Goal: Task Accomplishment & Management: Use online tool/utility

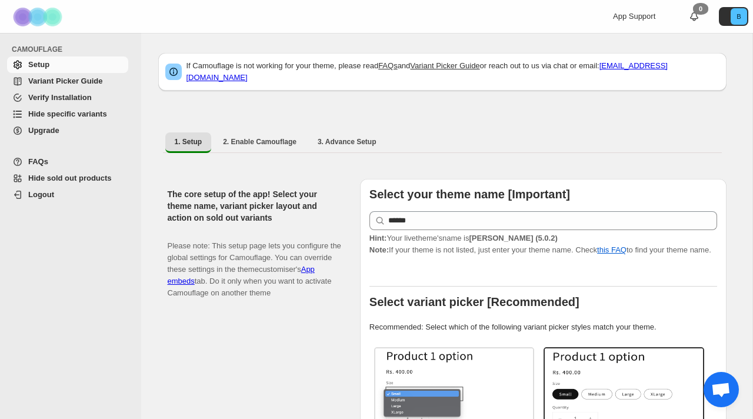
click at [42, 113] on span "Hide specific variants" at bounding box center [67, 113] width 79 height 9
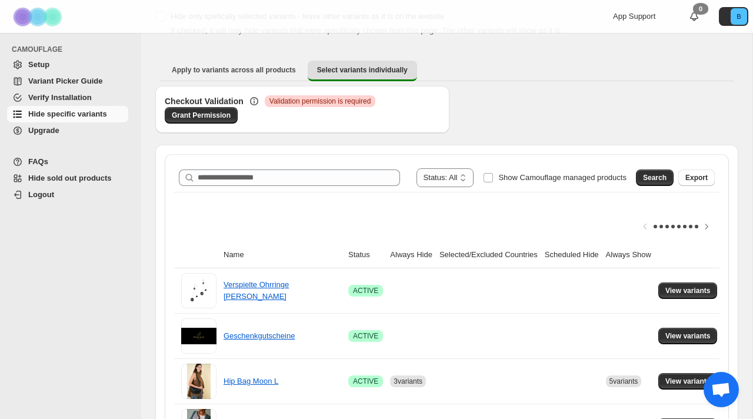
scroll to position [74, 0]
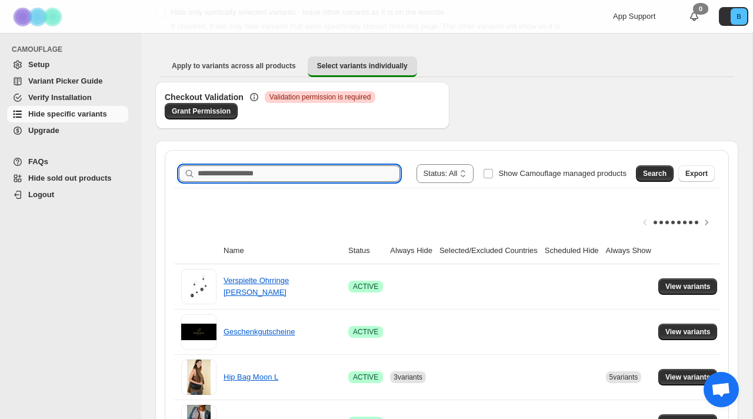
click at [259, 175] on input "Search product name" at bounding box center [299, 173] width 202 height 16
click at [663, 169] on span "Search" at bounding box center [655, 173] width 24 height 9
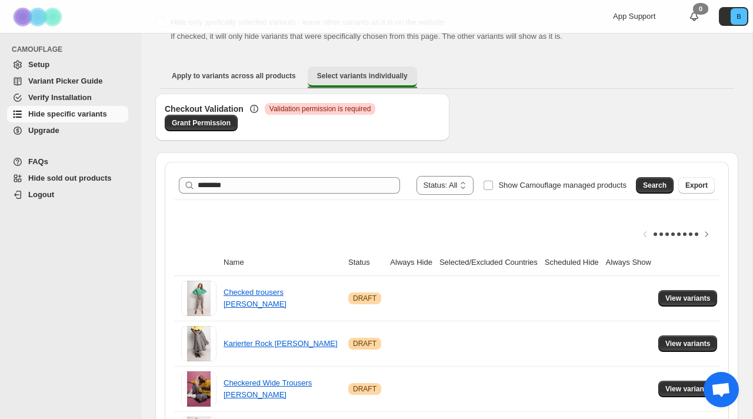
scroll to position [63, 0]
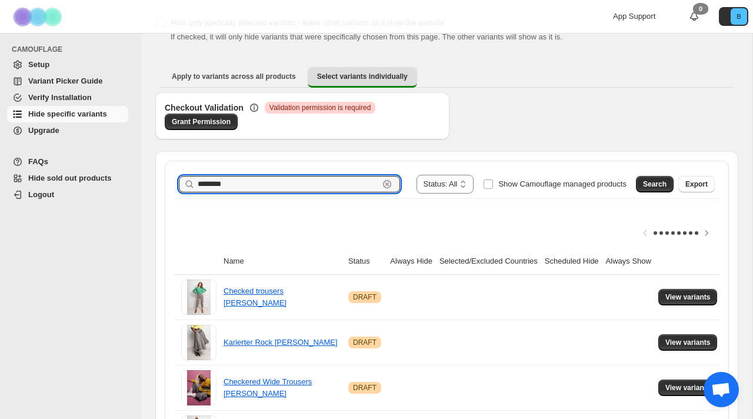
drag, startPoint x: 232, startPoint y: 182, endPoint x: 145, endPoint y: 183, distance: 86.5
paste input "**********"
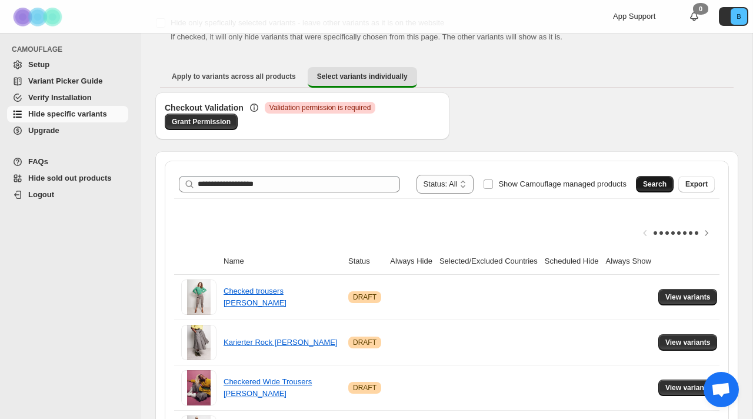
click at [650, 189] on button "Search" at bounding box center [655, 184] width 38 height 16
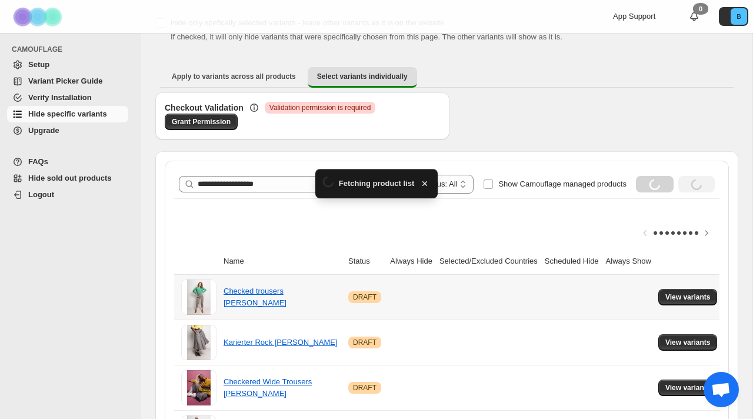
scroll to position [18, 0]
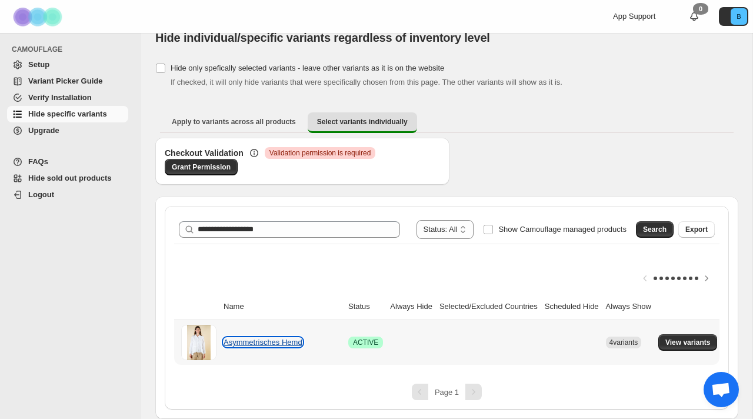
click at [288, 343] on link "Asymmetrisches Hemd" at bounding box center [262, 342] width 79 height 9
click at [685, 336] on button "View variants" at bounding box center [687, 342] width 59 height 16
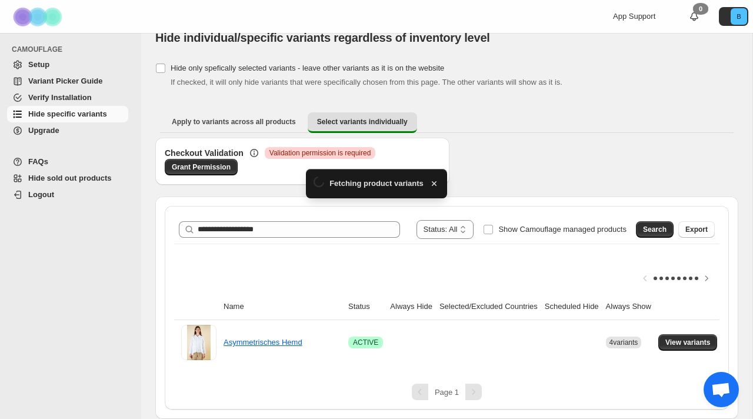
scroll to position [0, 0]
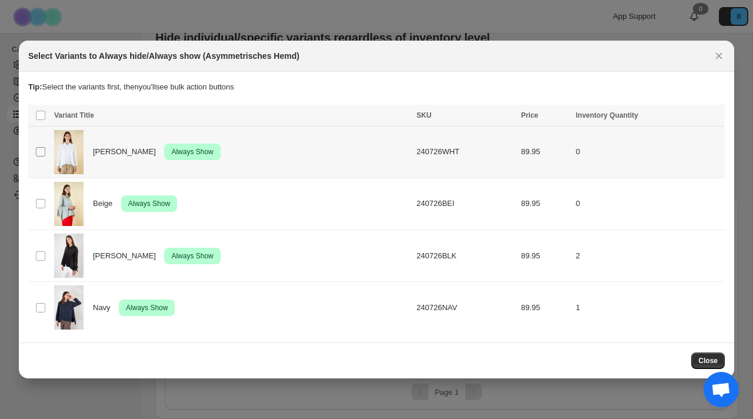
click at [45, 146] on span ":r8:" at bounding box center [40, 151] width 11 height 11
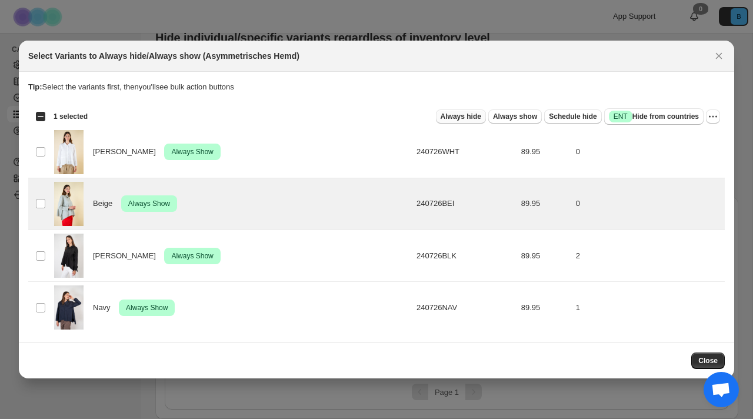
click at [458, 118] on span "Always hide" at bounding box center [461, 116] width 41 height 9
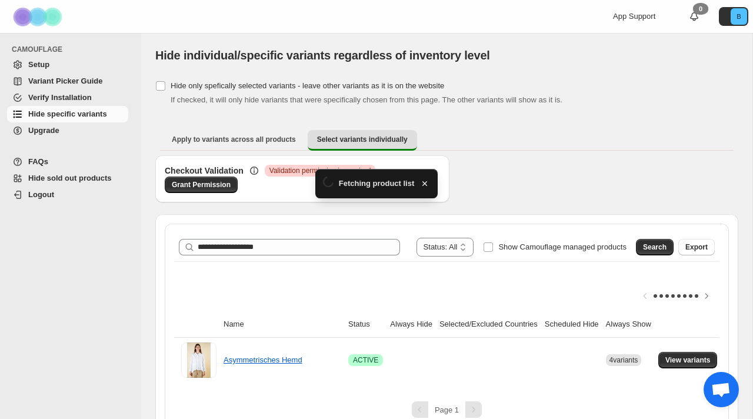
scroll to position [18, 0]
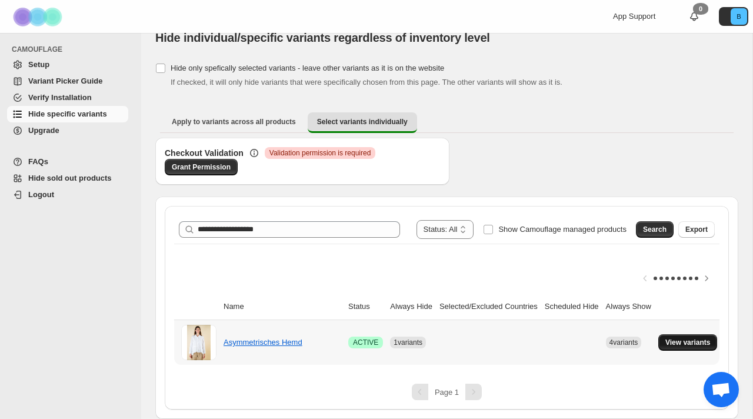
click at [695, 338] on span "View variants" at bounding box center [687, 342] width 45 height 9
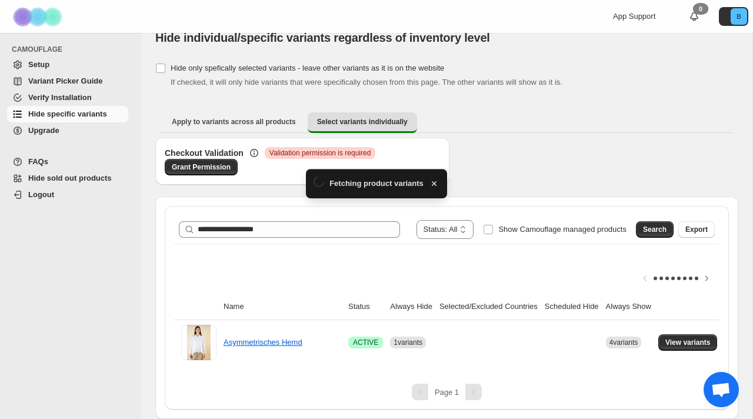
scroll to position [0, 0]
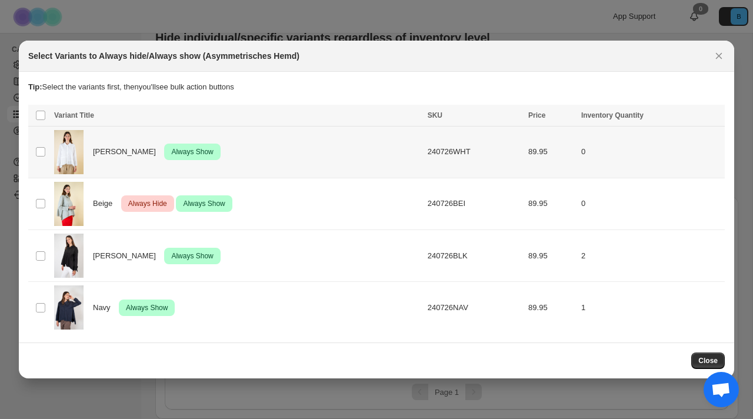
click at [39, 144] on td "Select product variant" at bounding box center [39, 152] width 22 height 52
click at [458, 116] on span "Always hide" at bounding box center [461, 116] width 41 height 9
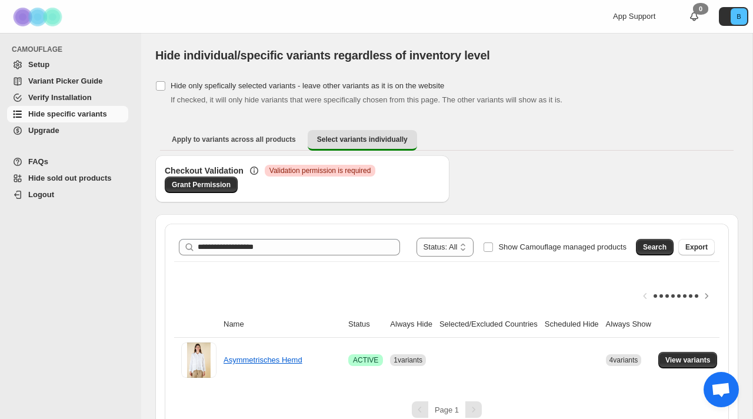
scroll to position [18, 0]
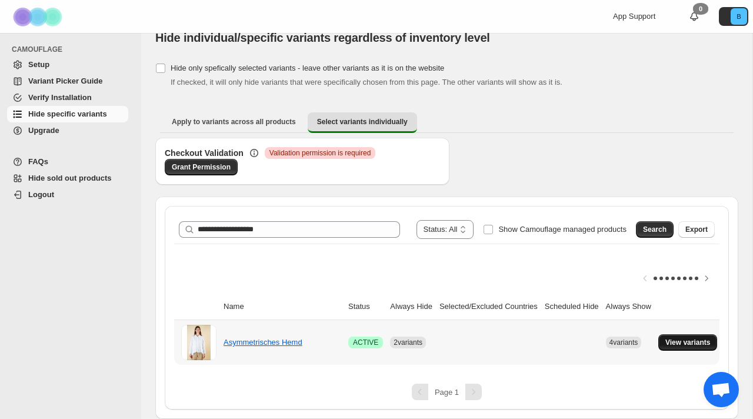
click at [709, 343] on span "View variants" at bounding box center [687, 342] width 45 height 9
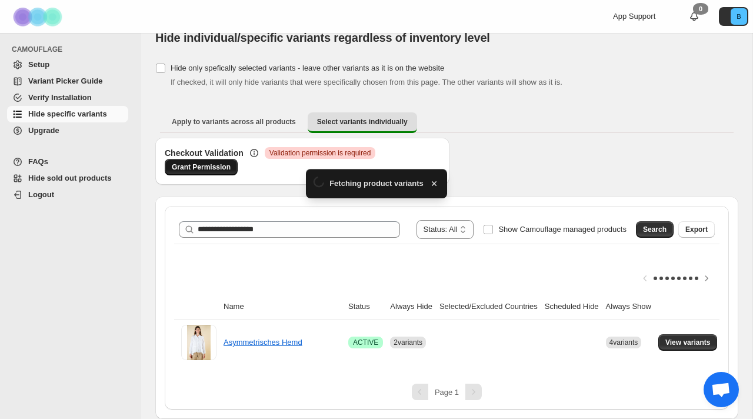
scroll to position [0, 0]
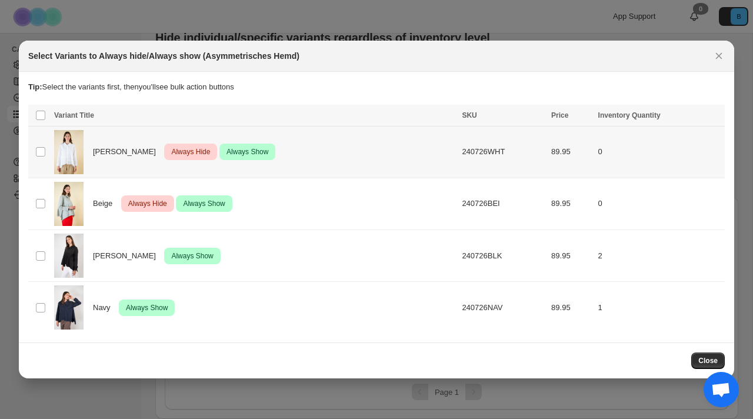
click at [52, 146] on td "[PERSON_NAME] Critical Always Hide Success Always Show" at bounding box center [255, 152] width 408 height 52
click at [49, 194] on td "Select product variant" at bounding box center [39, 204] width 22 height 52
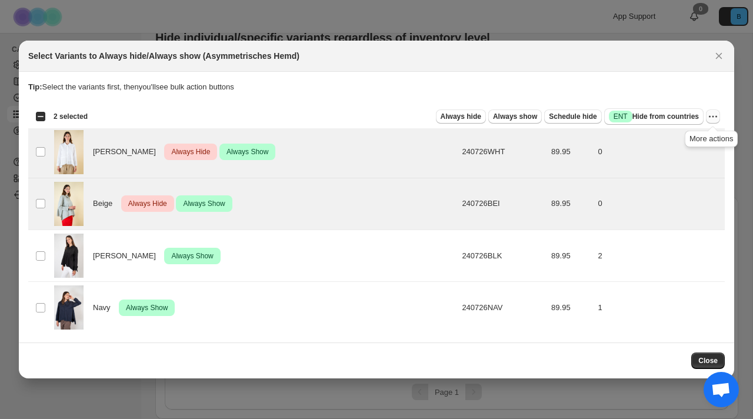
click at [710, 118] on icon "More actions" at bounding box center [713, 117] width 12 height 12
click at [696, 155] on span "Undo always show" at bounding box center [670, 160] width 85 height 12
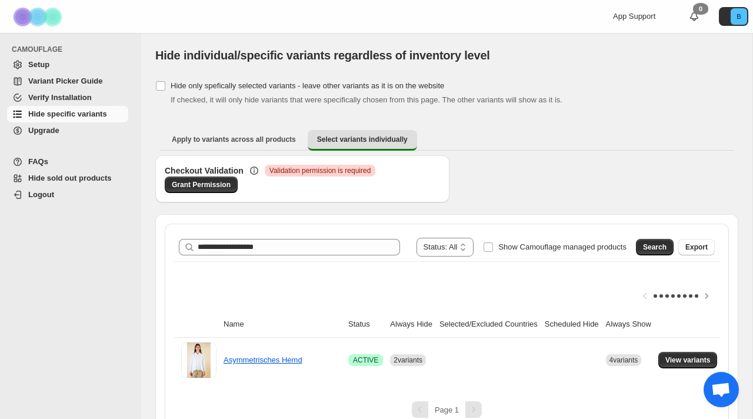
scroll to position [18, 0]
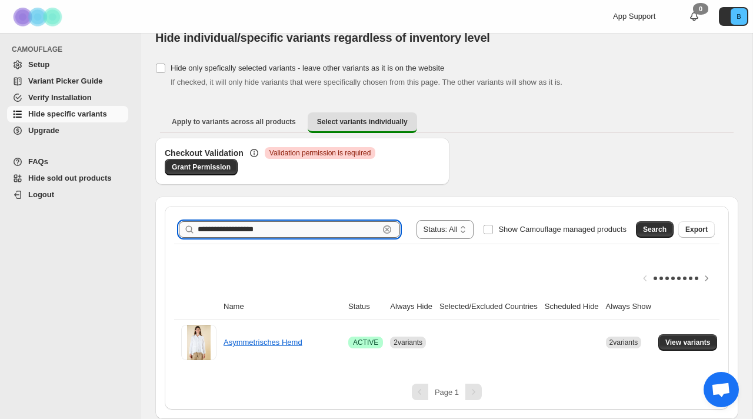
click at [302, 236] on input "**********" at bounding box center [288, 229] width 181 height 16
drag, startPoint x: 296, startPoint y: 232, endPoint x: 142, endPoint y: 232, distance: 153.5
click at [143, 232] on div "**********" at bounding box center [446, 216] width 611 height 403
paste input "text"
click at [658, 228] on span "Search" at bounding box center [655, 229] width 24 height 9
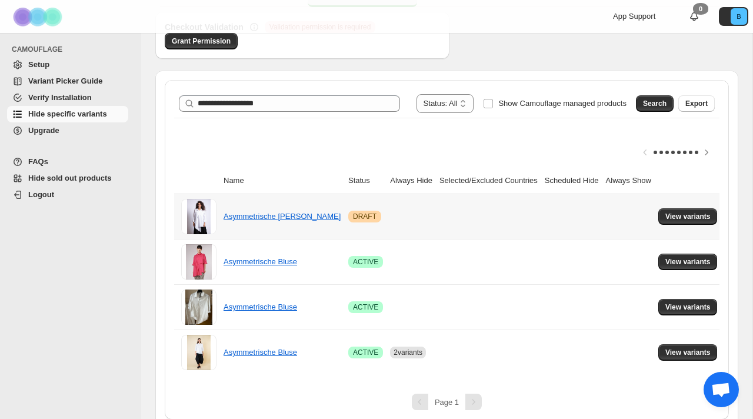
scroll to position [154, 0]
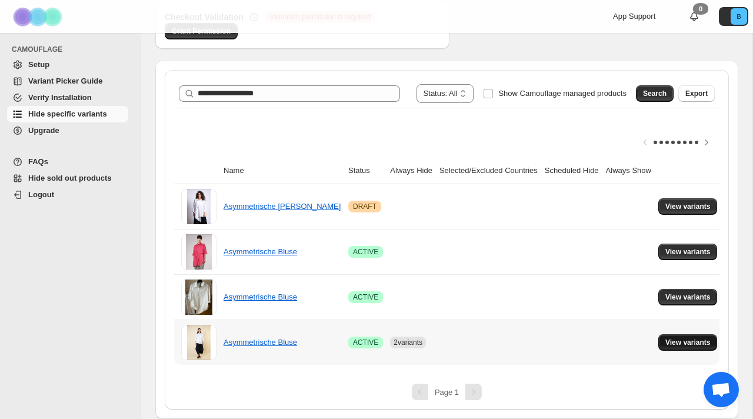
click at [695, 345] on span "View variants" at bounding box center [687, 342] width 45 height 9
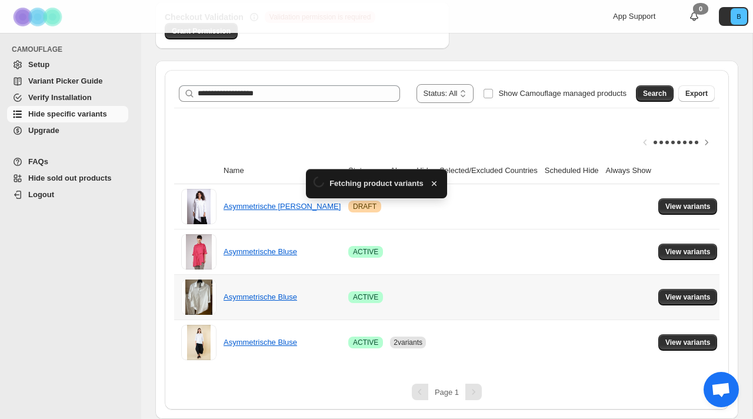
scroll to position [0, 0]
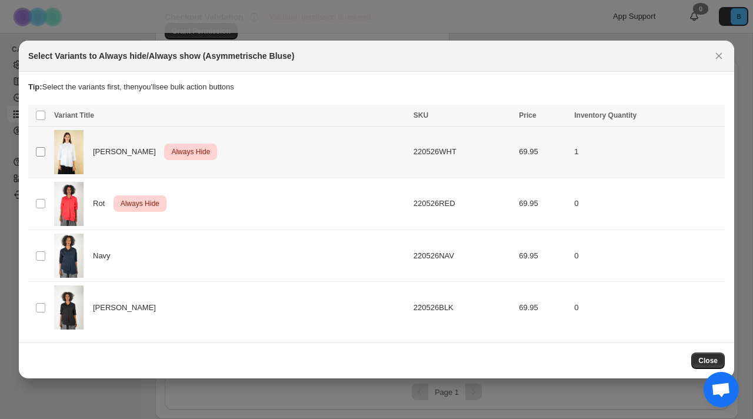
click at [45, 151] on span ":r2d:" at bounding box center [40, 151] width 11 height 11
click at [40, 145] on td "Select product variant" at bounding box center [39, 152] width 22 height 52
click at [716, 115] on icon "More actions" at bounding box center [713, 117] width 12 height 12
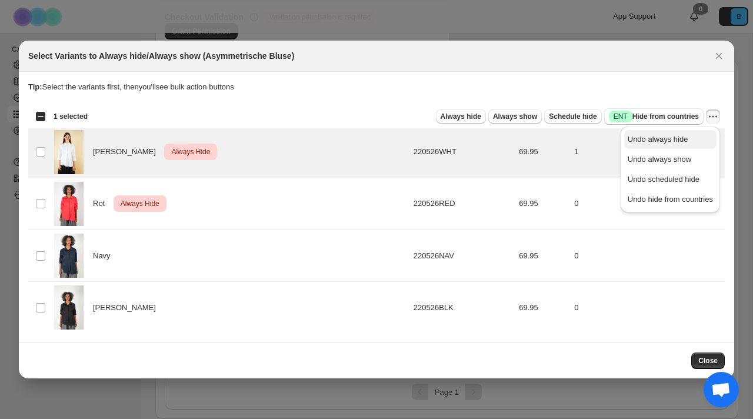
click at [692, 141] on span "Undo always hide" at bounding box center [670, 140] width 85 height 12
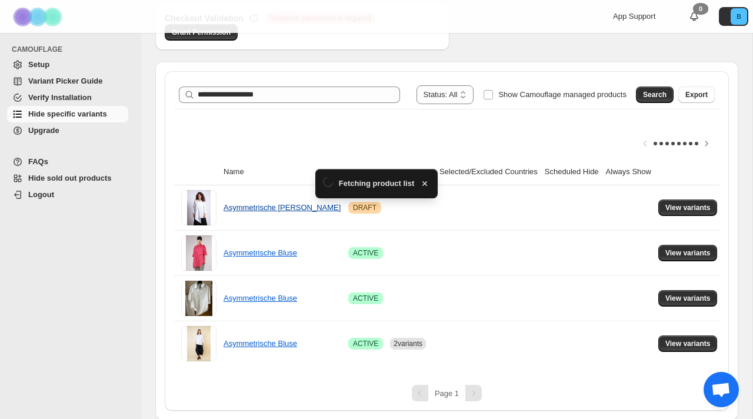
scroll to position [154, 0]
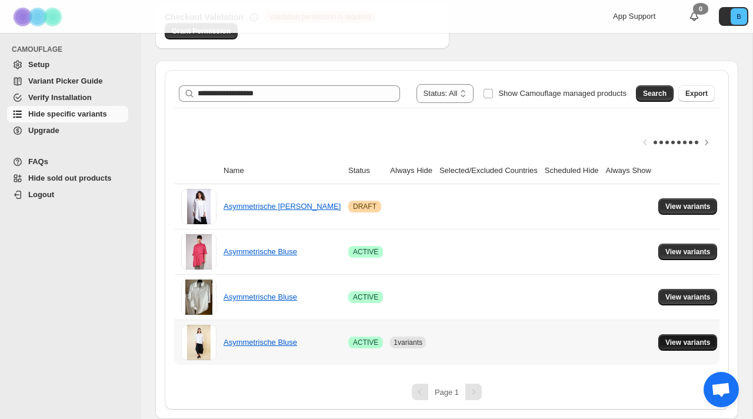
click at [685, 345] on span "View variants" at bounding box center [687, 342] width 45 height 9
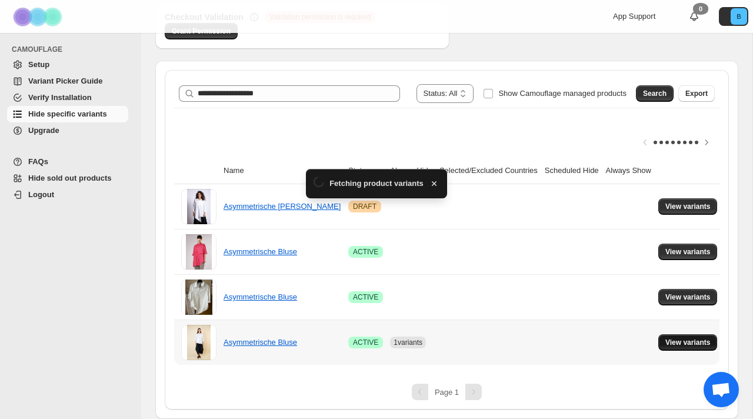
scroll to position [0, 0]
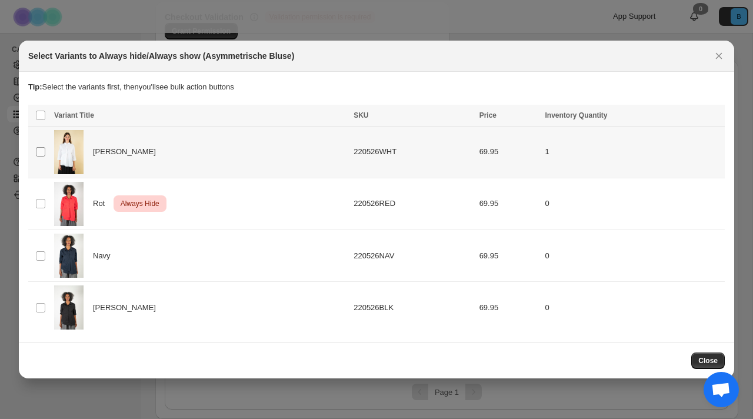
click at [45, 150] on span ":r37:" at bounding box center [40, 151] width 11 height 11
click at [507, 118] on span "Always show" at bounding box center [515, 116] width 44 height 9
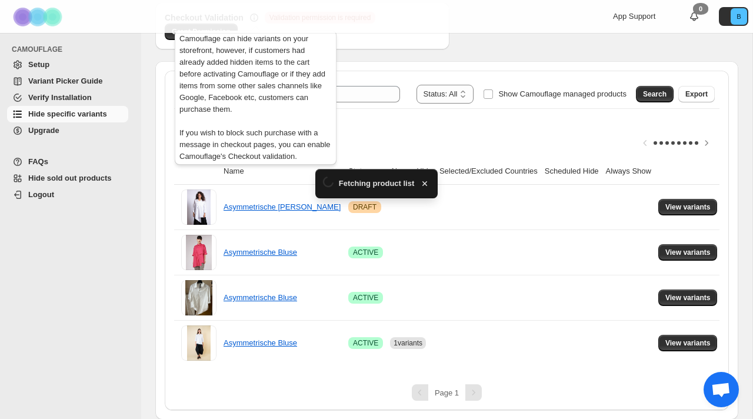
scroll to position [154, 0]
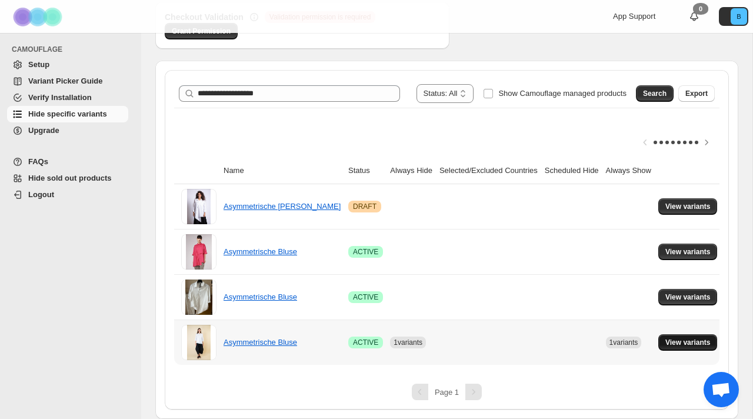
click at [710, 343] on span "View variants" at bounding box center [687, 342] width 45 height 9
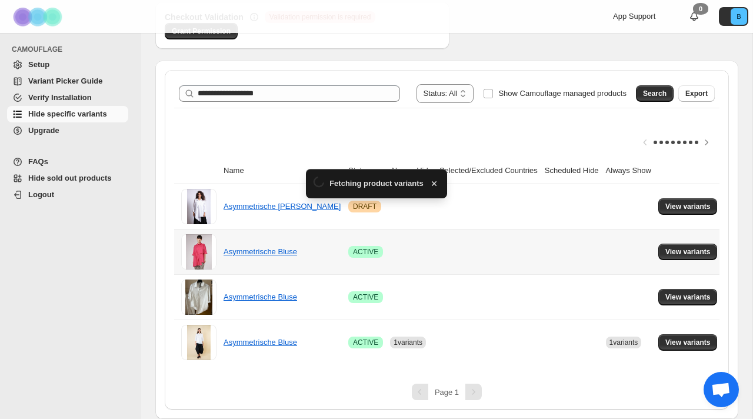
scroll to position [0, 0]
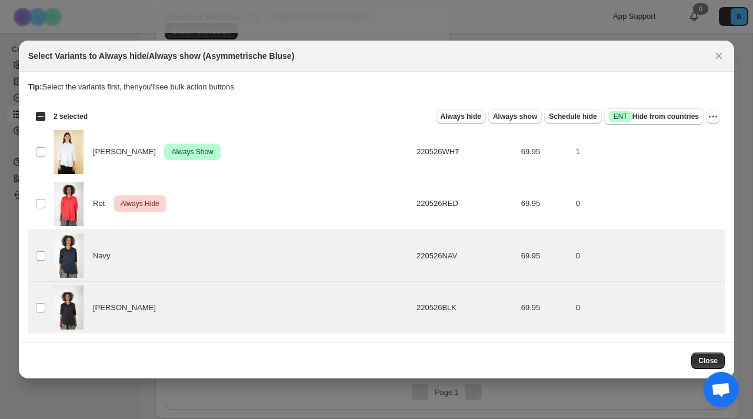
click at [456, 116] on span "Always hide" at bounding box center [461, 116] width 41 height 9
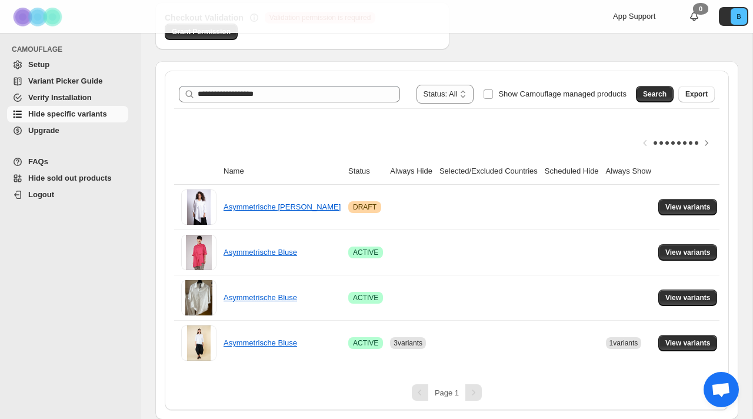
scroll to position [154, 0]
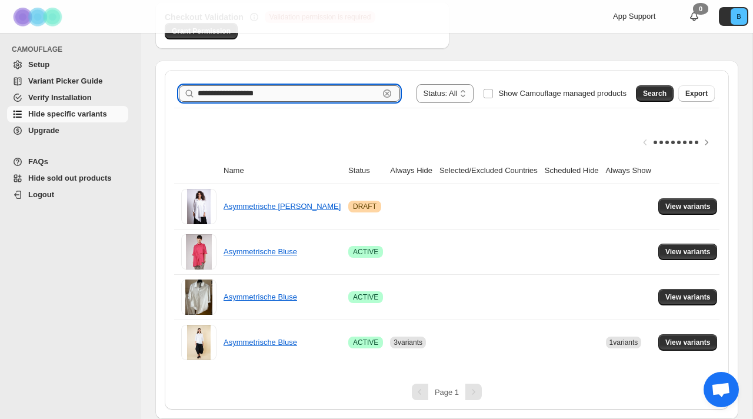
click at [233, 99] on input "**********" at bounding box center [288, 93] width 181 height 16
drag, startPoint x: 282, startPoint y: 95, endPoint x: 101, endPoint y: 91, distance: 181.2
click at [103, 94] on div "**********" at bounding box center [376, 132] width 753 height 572
type input "***"
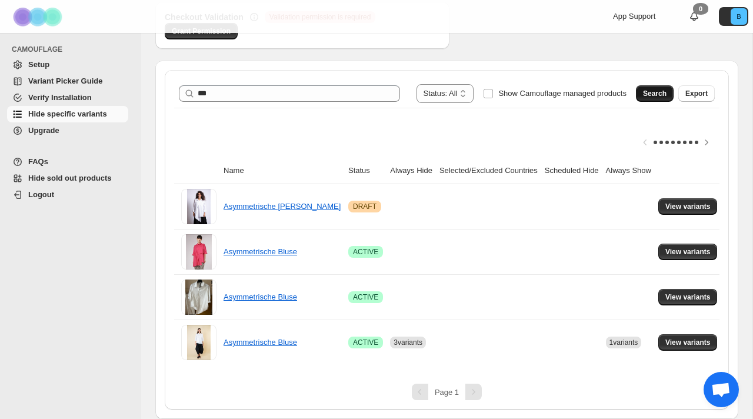
click at [652, 97] on span "Search" at bounding box center [655, 93] width 24 height 9
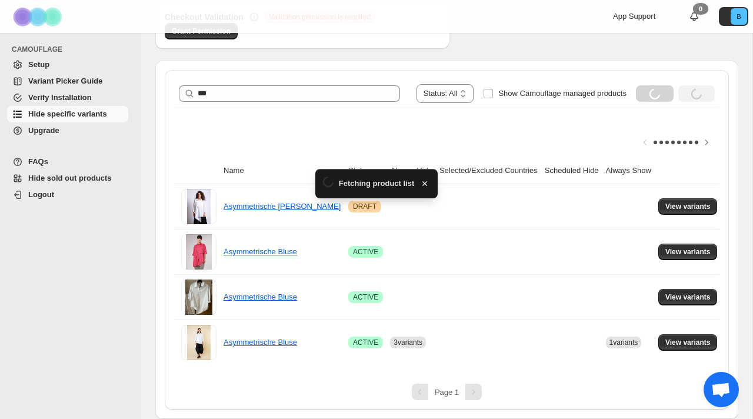
scroll to position [63, 0]
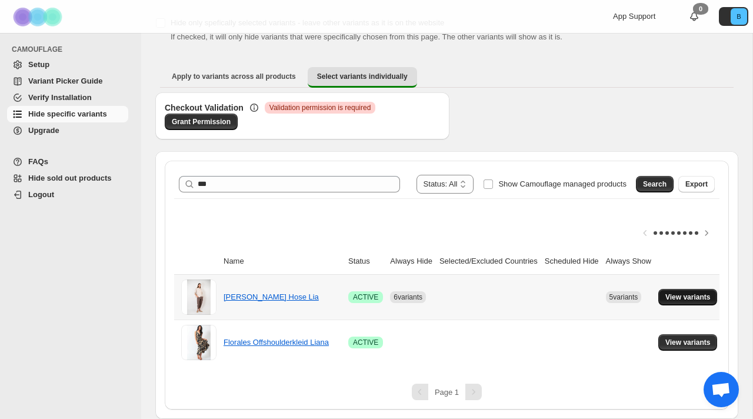
click at [692, 293] on span "View variants" at bounding box center [687, 296] width 45 height 9
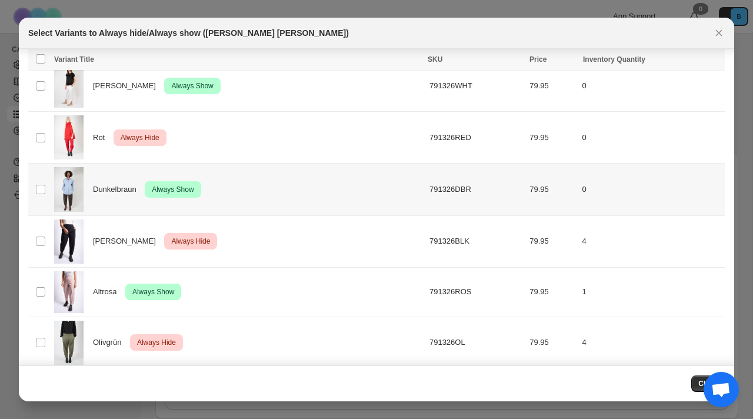
scroll to position [261, 0]
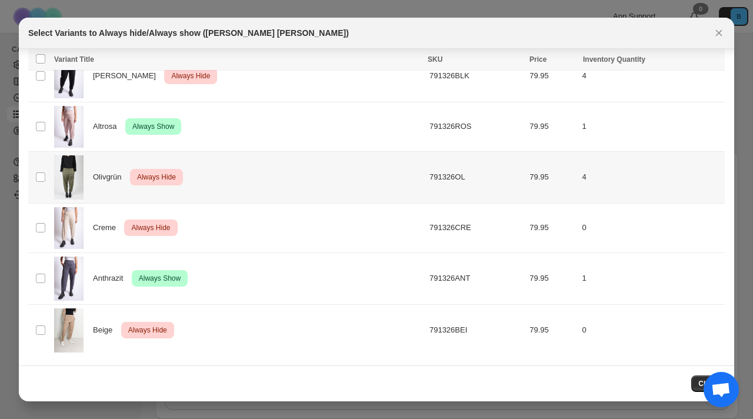
click at [37, 182] on td "Select product variant" at bounding box center [39, 177] width 22 height 52
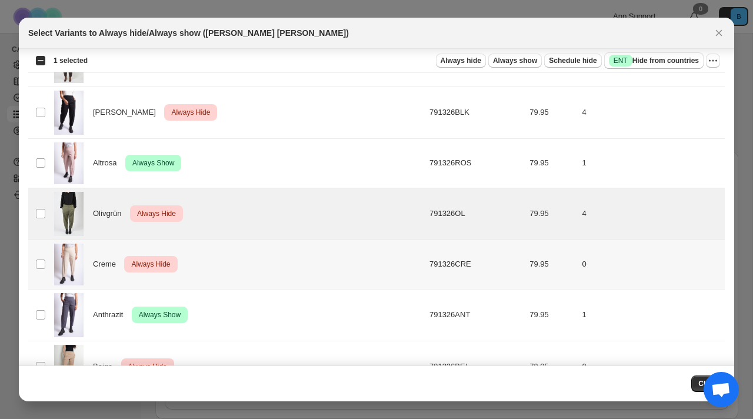
scroll to position [211, 0]
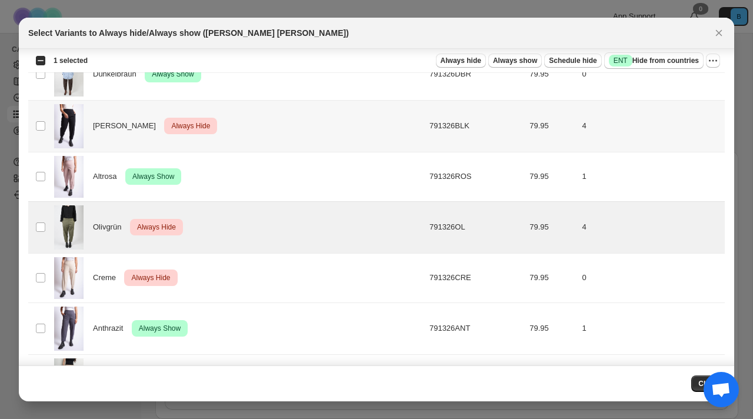
click at [48, 133] on td "Select product variant" at bounding box center [39, 126] width 22 height 52
click at [717, 58] on icon "More actions" at bounding box center [713, 61] width 12 height 12
click at [685, 88] on span "Undo always hide" at bounding box center [670, 84] width 85 height 12
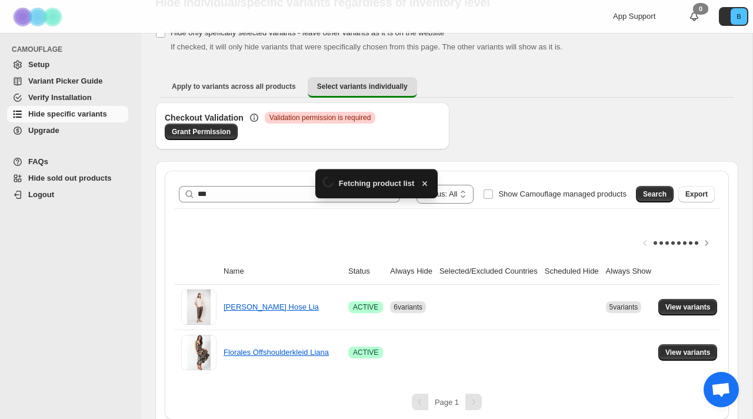
scroll to position [63, 0]
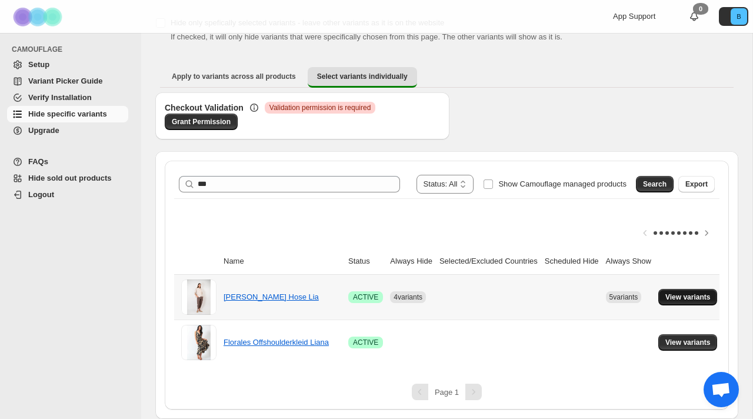
click at [688, 300] on span "View variants" at bounding box center [687, 296] width 45 height 9
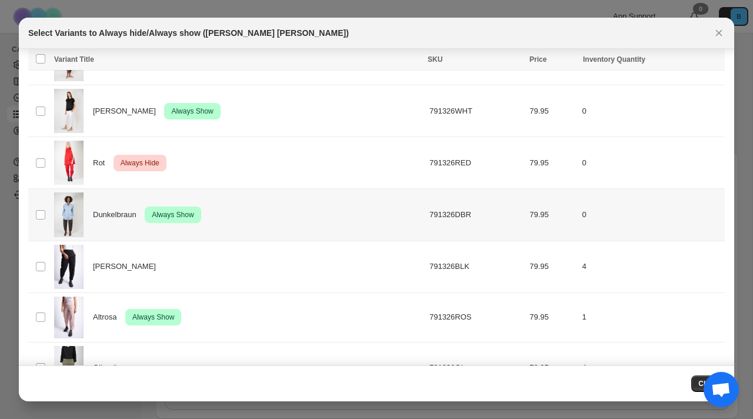
scroll to position [72, 0]
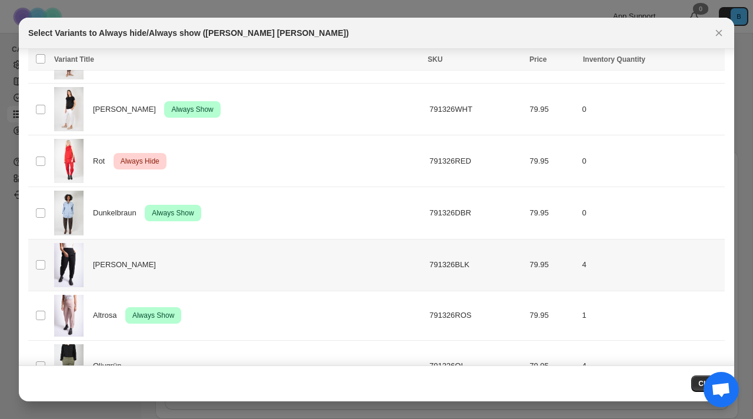
click at [109, 261] on span "[PERSON_NAME]" at bounding box center [127, 265] width 69 height 12
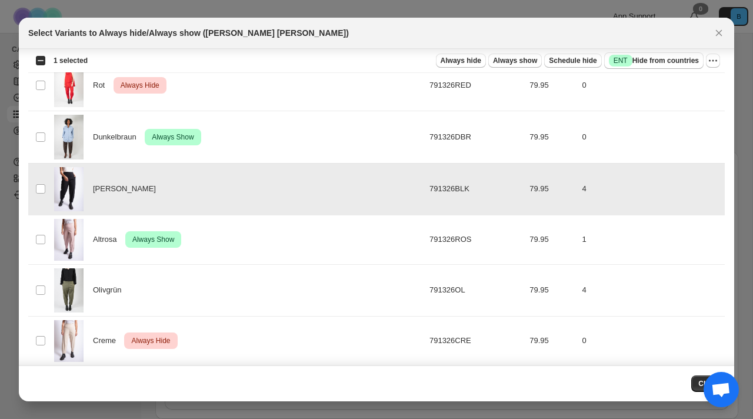
scroll to position [151, 0]
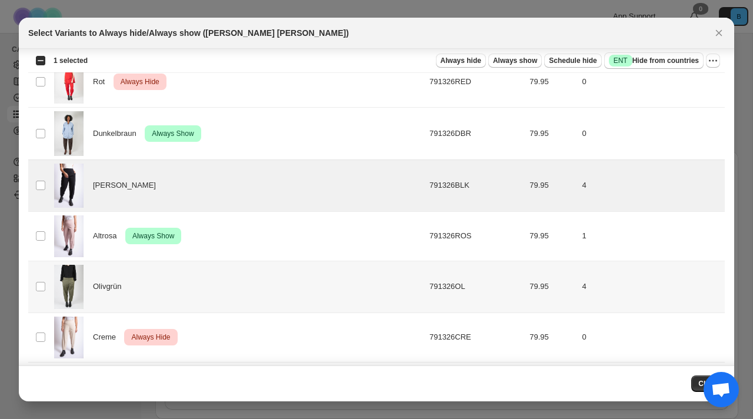
click at [112, 286] on span "Olivgrün" at bounding box center [110, 287] width 35 height 12
click at [501, 56] on span "Always show" at bounding box center [515, 60] width 44 height 9
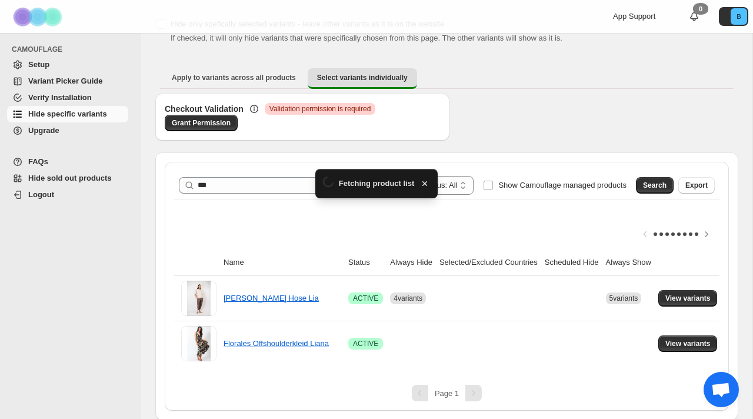
scroll to position [63, 0]
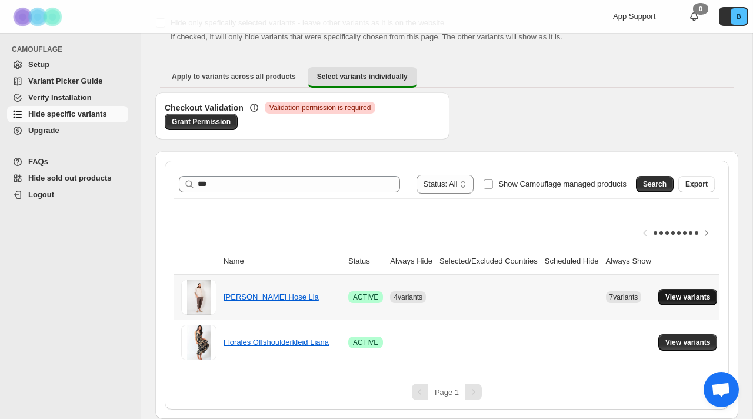
click at [696, 292] on span "View variants" at bounding box center [687, 296] width 45 height 9
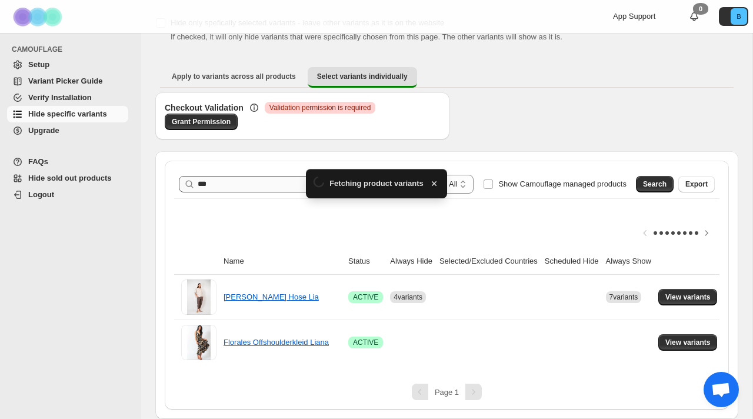
scroll to position [0, 0]
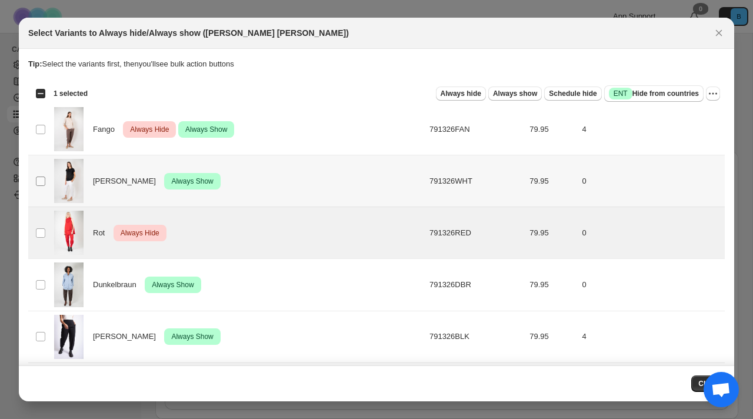
click at [43, 176] on span ":r6d:" at bounding box center [40, 181] width 11 height 11
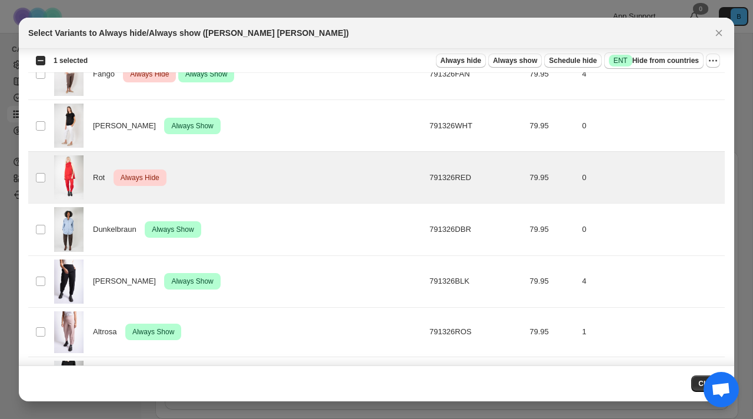
scroll to position [53, 0]
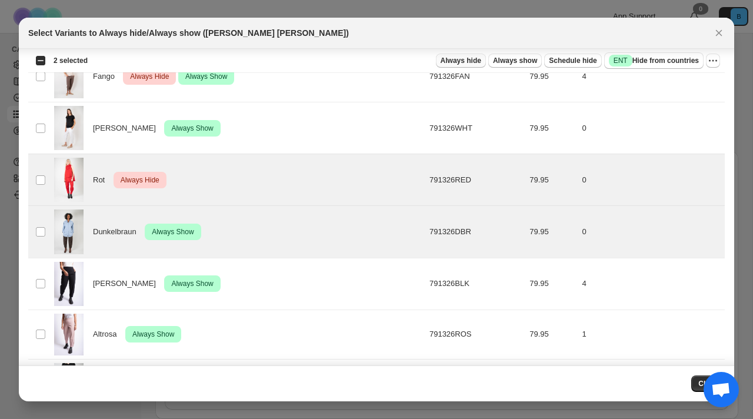
click at [466, 61] on span "Always hide" at bounding box center [461, 60] width 41 height 9
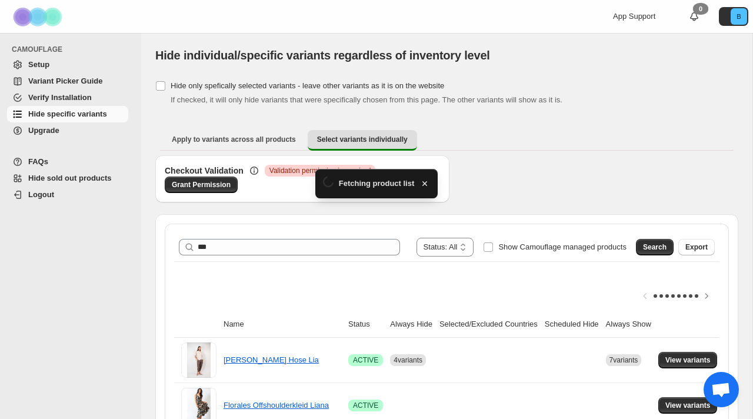
scroll to position [63, 0]
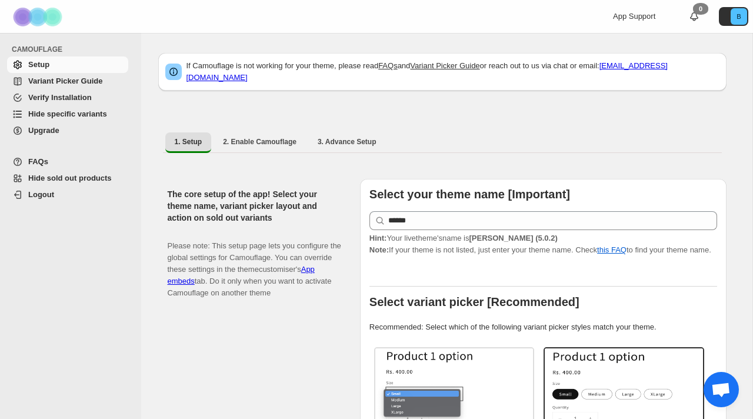
click at [68, 117] on span "Hide specific variants" at bounding box center [67, 113] width 79 height 9
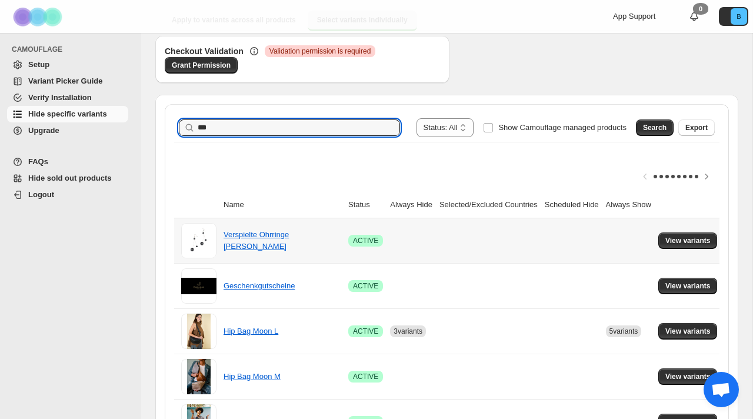
scroll to position [89, 0]
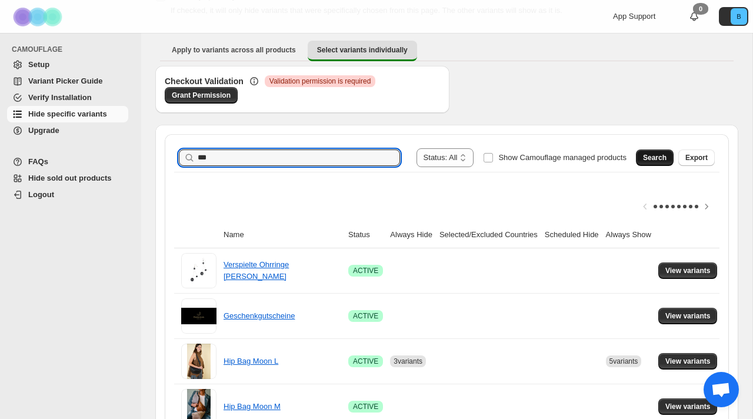
click at [655, 159] on span "Search" at bounding box center [655, 157] width 24 height 9
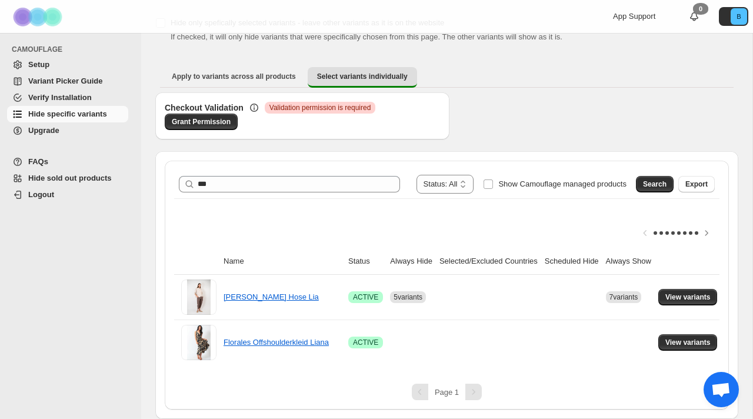
scroll to position [63, 0]
click at [699, 302] on button "View variants" at bounding box center [687, 297] width 59 height 16
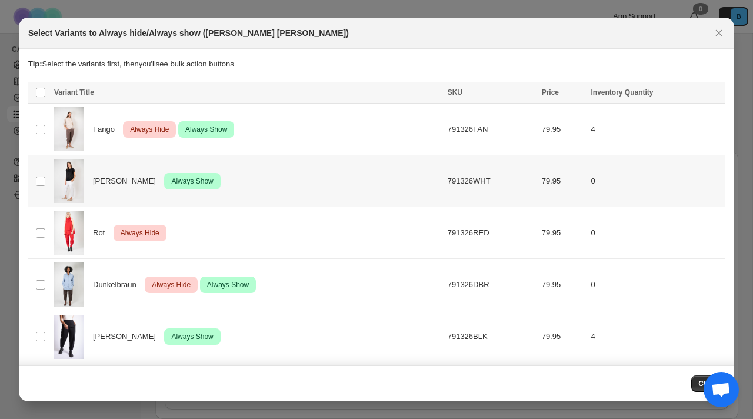
click at [55, 183] on img ":r7:" at bounding box center [68, 181] width 29 height 44
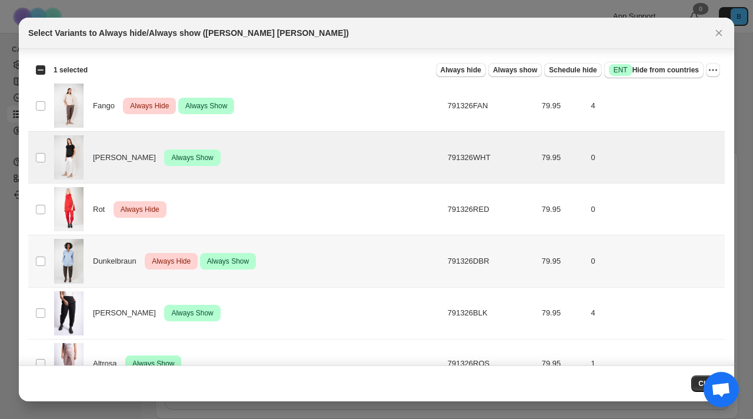
scroll to position [29, 0]
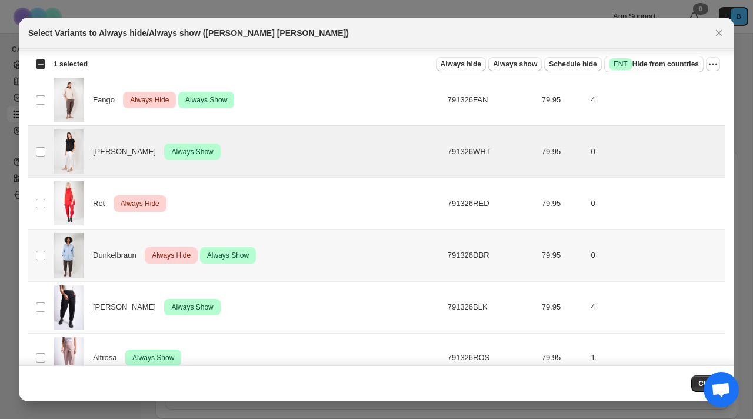
click at [111, 250] on span "Dunkelbraun" at bounding box center [118, 255] width 50 height 12
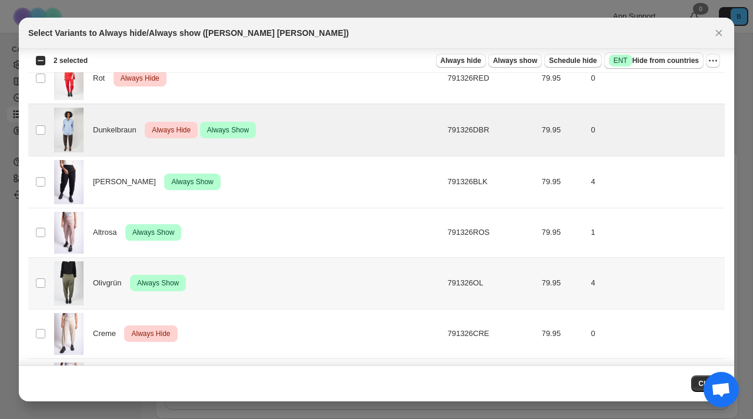
scroll to position [199, 0]
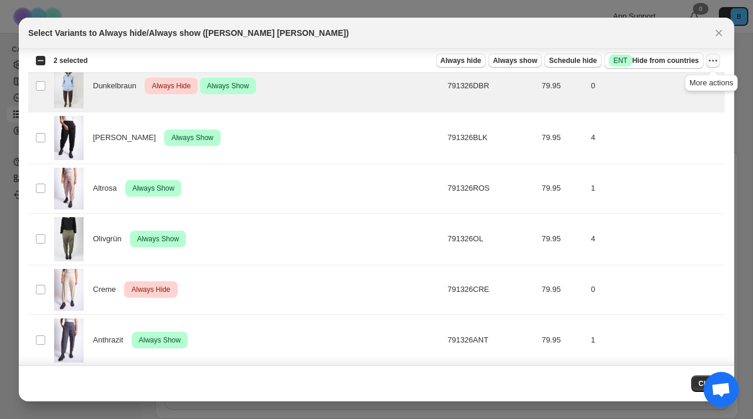
click at [712, 57] on icon "More actions" at bounding box center [713, 61] width 12 height 12
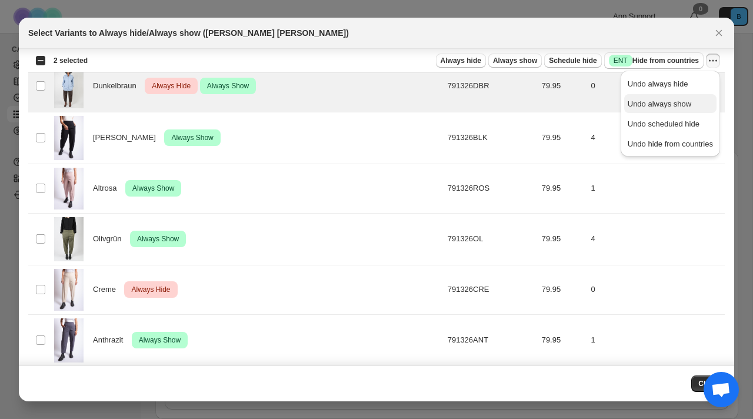
click at [680, 99] on span "Undo always show" at bounding box center [660, 103] width 64 height 9
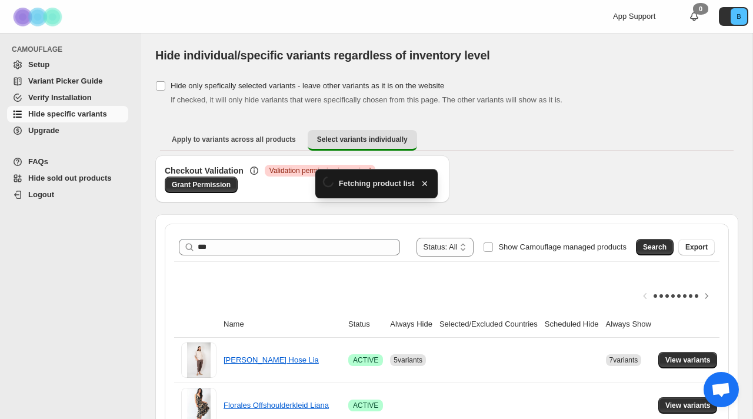
scroll to position [63, 0]
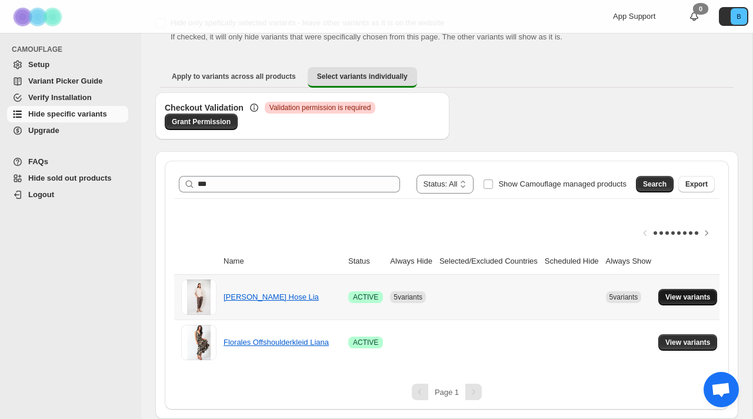
click at [680, 301] on span "View variants" at bounding box center [687, 296] width 45 height 9
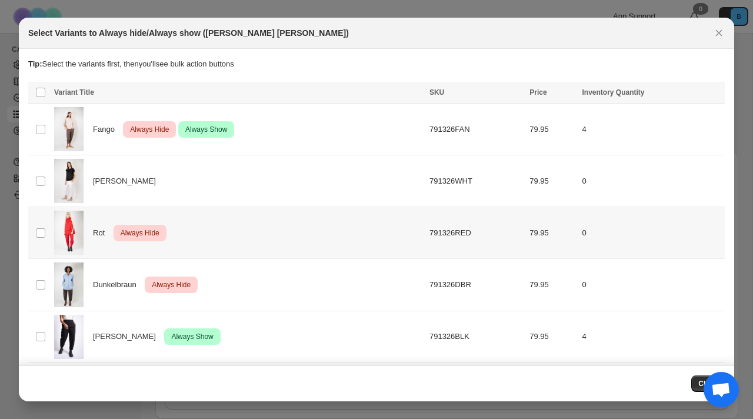
scroll to position [0, 0]
click at [49, 178] on td "Select product variant" at bounding box center [39, 181] width 22 height 52
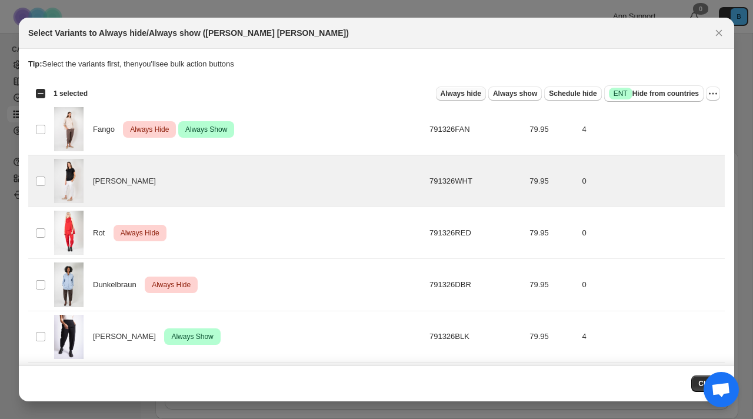
click at [468, 94] on span "Always hide" at bounding box center [461, 93] width 41 height 9
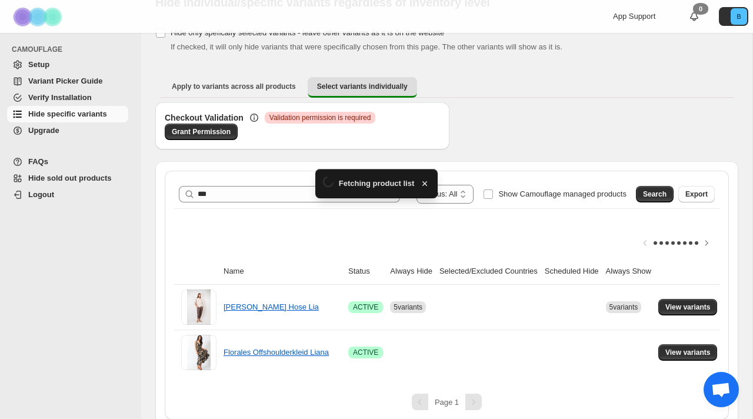
scroll to position [63, 0]
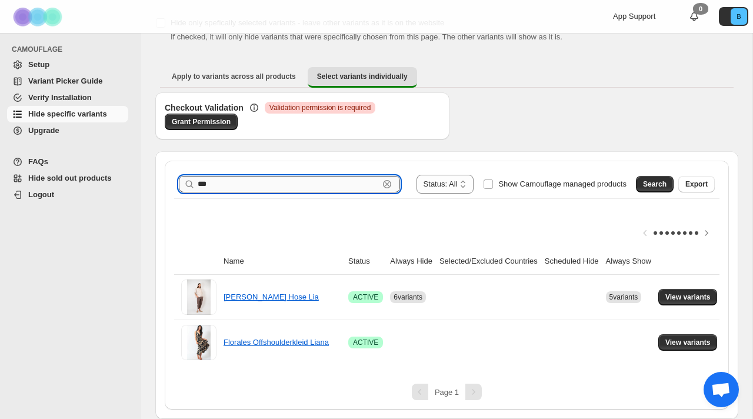
click at [220, 181] on input "***" at bounding box center [288, 184] width 181 height 16
type input "*"
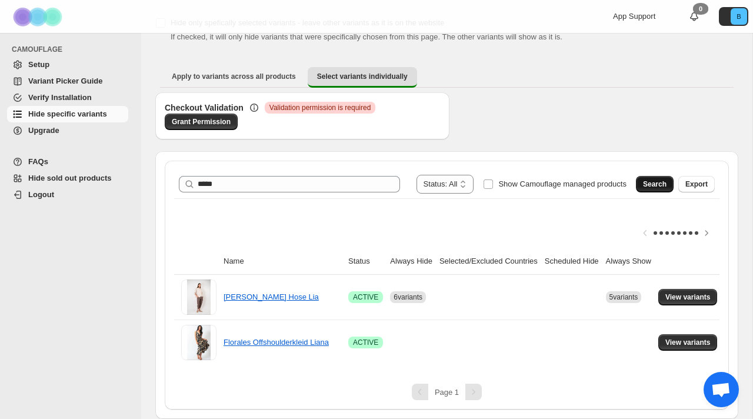
click at [649, 181] on span "Search" at bounding box center [655, 183] width 24 height 9
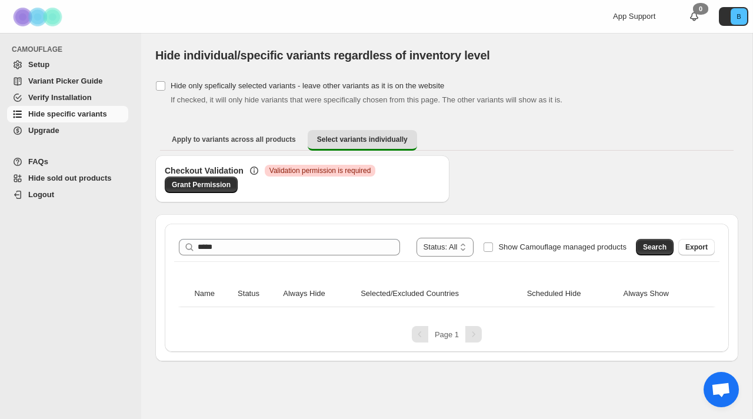
scroll to position [0, 0]
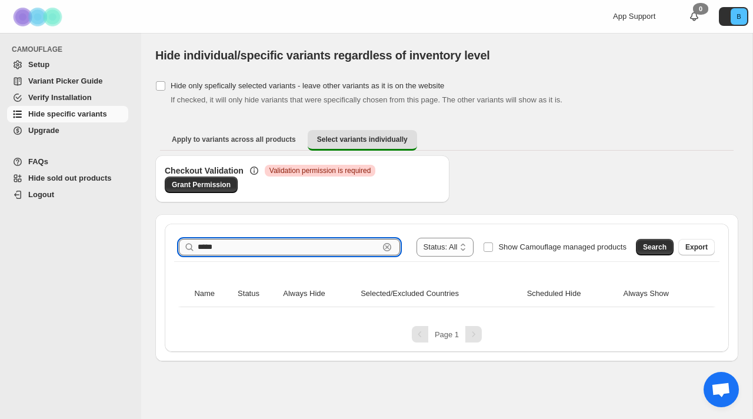
click at [291, 243] on input "*****" at bounding box center [288, 247] width 181 height 16
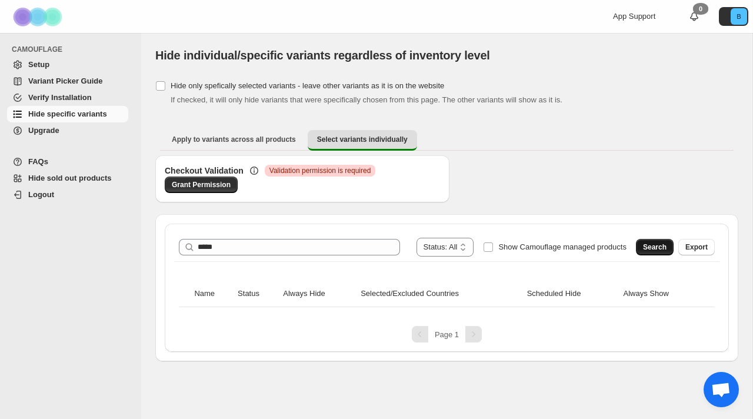
click at [642, 253] on button "Search" at bounding box center [655, 247] width 38 height 16
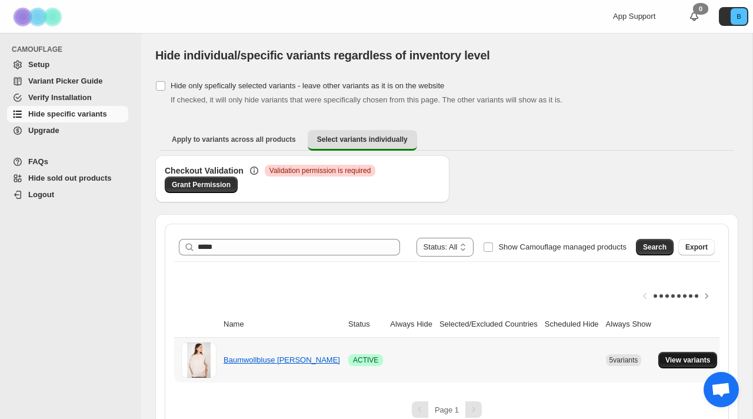
click at [688, 359] on span "View variants" at bounding box center [687, 359] width 45 height 9
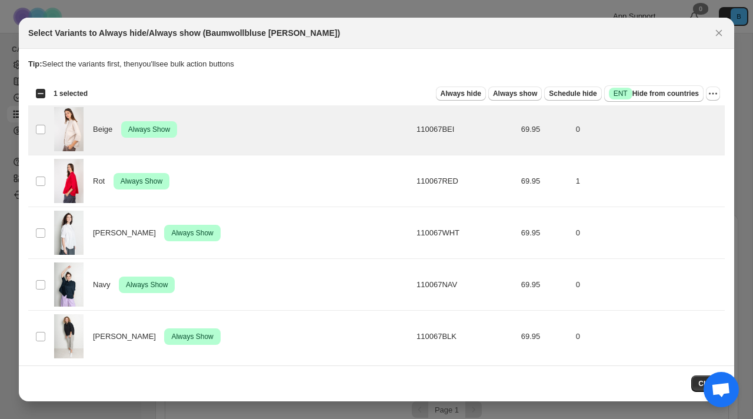
click at [39, 94] on div "Select all 5 product variants 1 selected" at bounding box center [61, 93] width 52 height 11
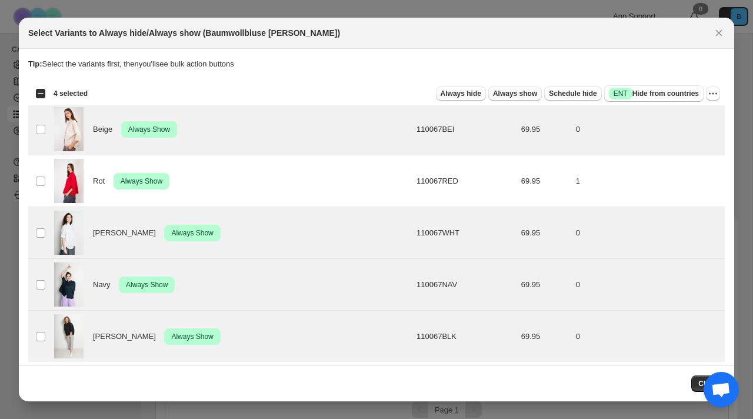
click at [508, 96] on span "Always show" at bounding box center [515, 93] width 44 height 9
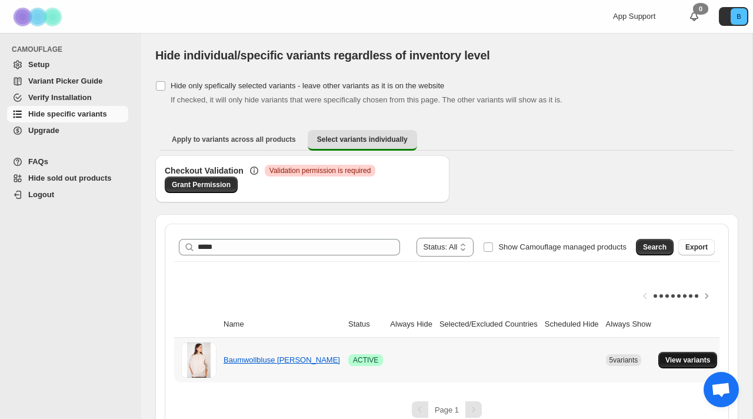
click at [708, 363] on span "View variants" at bounding box center [687, 359] width 45 height 9
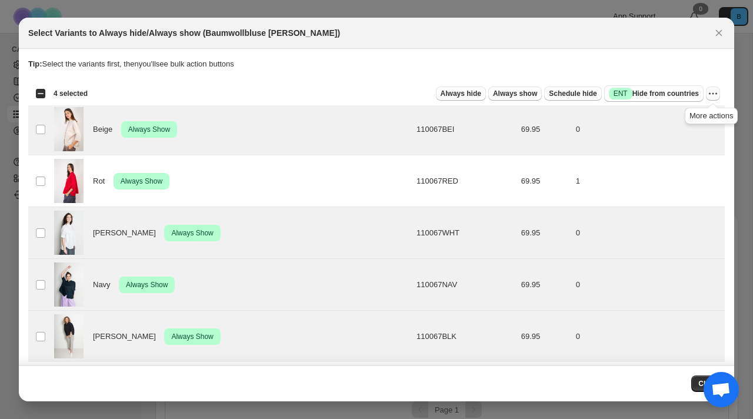
click at [712, 94] on icon "More actions" at bounding box center [713, 94] width 12 height 12
click at [679, 138] on span "Undo always show" at bounding box center [660, 136] width 64 height 9
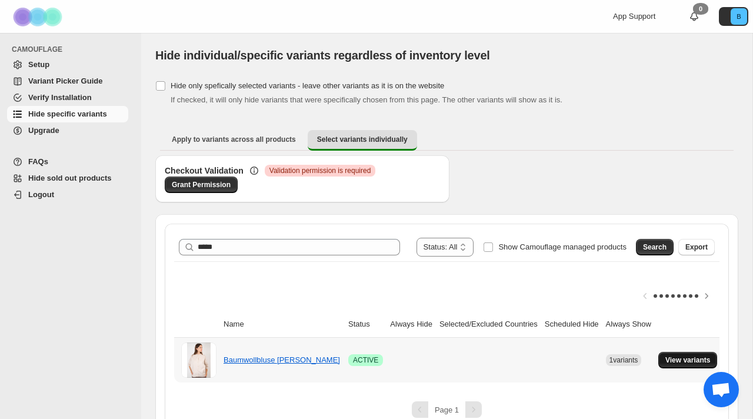
click at [675, 365] on button "View variants" at bounding box center [687, 360] width 59 height 16
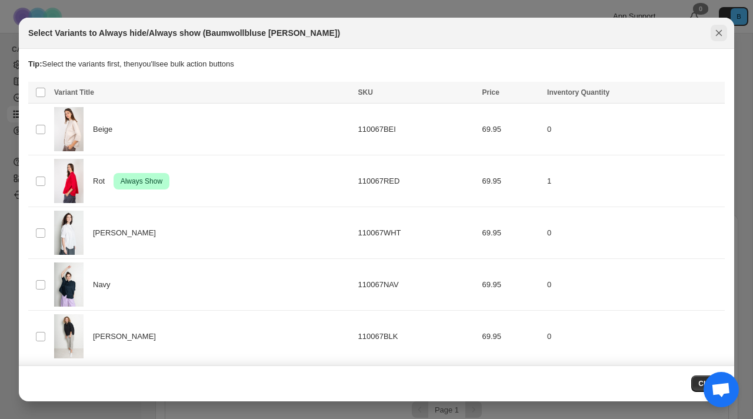
click at [722, 32] on icon "Close" at bounding box center [719, 33] width 12 height 12
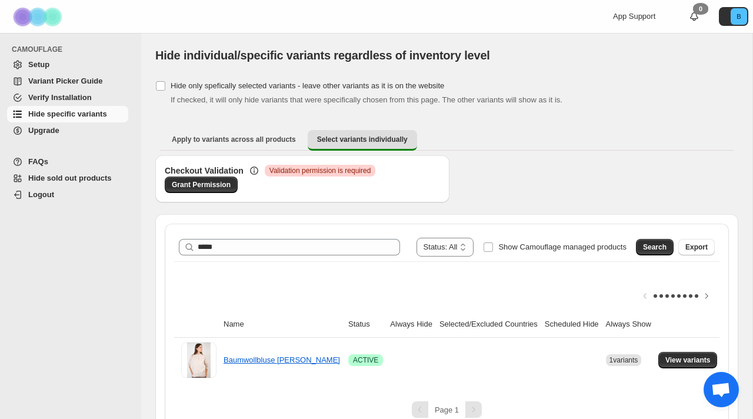
scroll to position [18, 0]
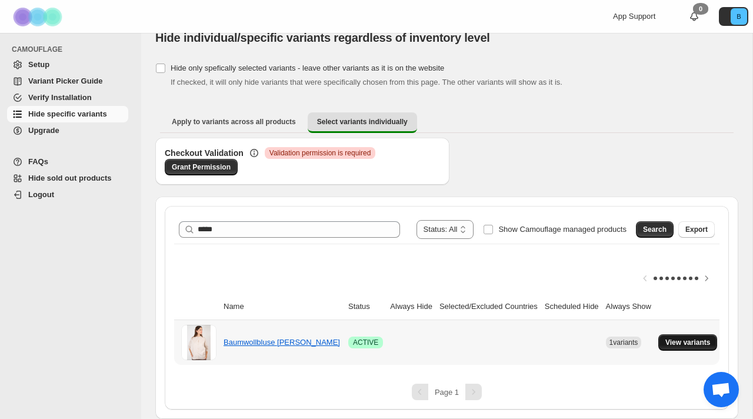
click at [698, 346] on span "View variants" at bounding box center [687, 342] width 45 height 9
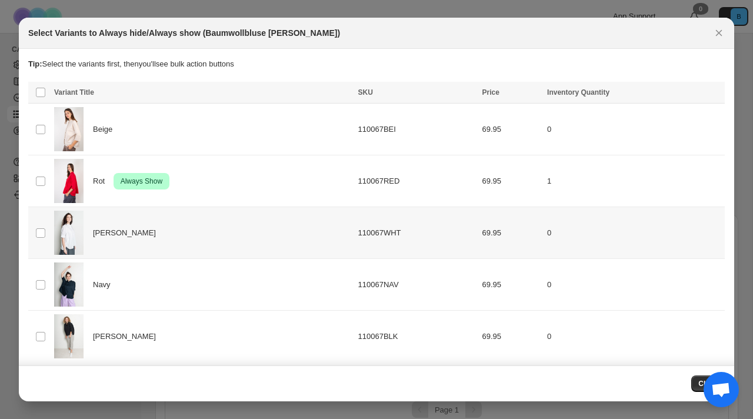
scroll to position [0, 0]
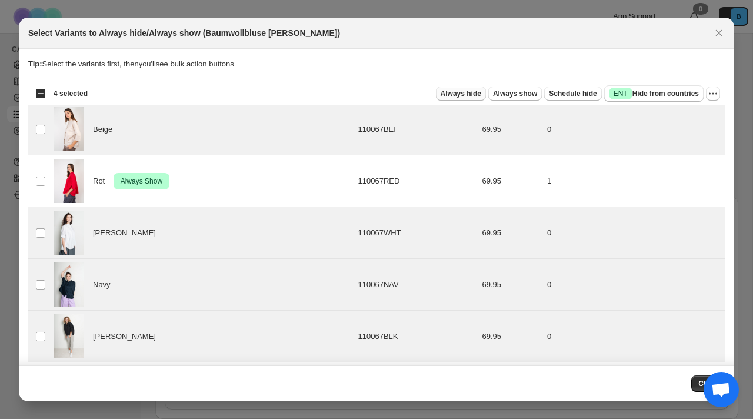
click at [457, 99] on button "Always hide" at bounding box center [461, 93] width 50 height 14
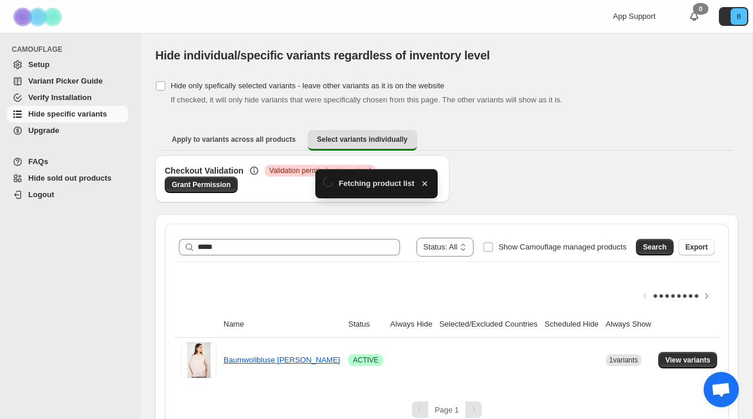
scroll to position [18, 0]
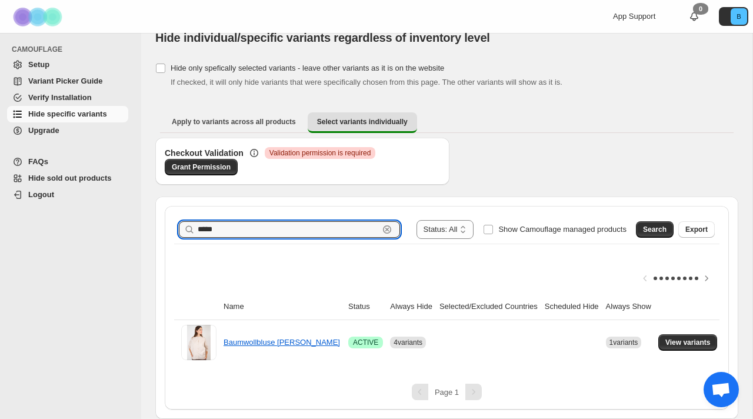
drag, startPoint x: 222, startPoint y: 231, endPoint x: 136, endPoint y: 230, distance: 85.9
click at [136, 231] on div "**********" at bounding box center [376, 200] width 753 height 436
click at [659, 229] on span "Search" at bounding box center [655, 229] width 24 height 9
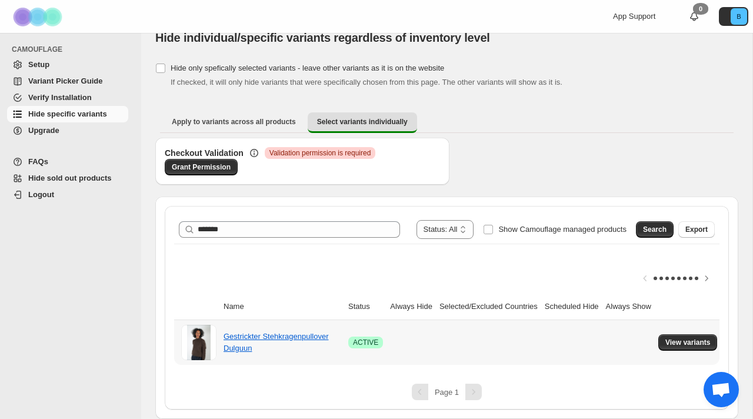
click at [690, 351] on td "View variants" at bounding box center [690, 342] width 70 height 45
click at [695, 346] on span "View variants" at bounding box center [687, 342] width 45 height 9
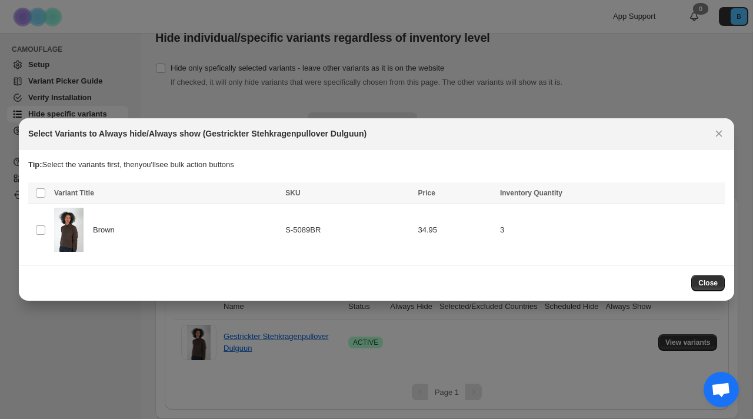
scroll to position [0, 0]
click at [101, 233] on span "Brown" at bounding box center [107, 230] width 28 height 12
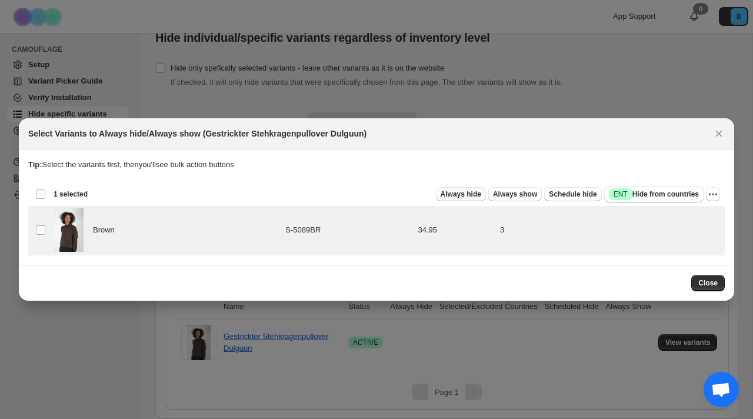
click at [458, 196] on span "Always hide" at bounding box center [461, 193] width 41 height 9
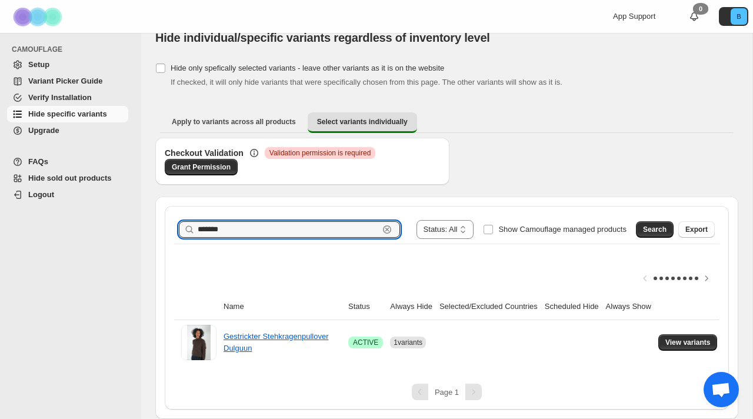
drag, startPoint x: 236, startPoint y: 230, endPoint x: 145, endPoint y: 220, distance: 92.3
click at [146, 223] on div "**********" at bounding box center [446, 216] width 611 height 403
click at [648, 228] on span "Search" at bounding box center [655, 229] width 24 height 9
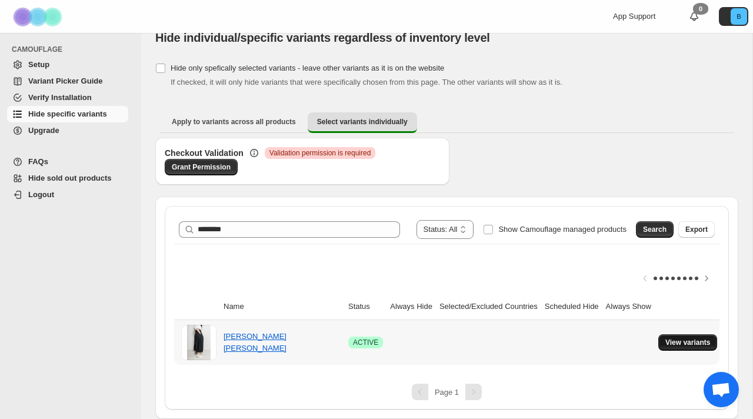
click at [695, 342] on span "View variants" at bounding box center [687, 342] width 45 height 9
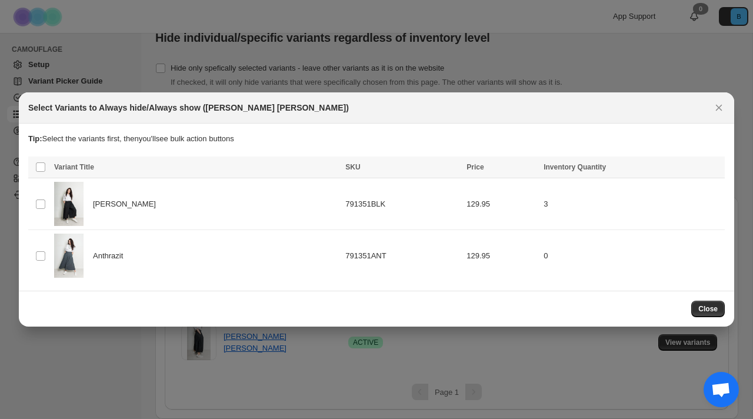
scroll to position [0, 0]
click at [59, 201] on img ":r54:" at bounding box center [68, 204] width 29 height 44
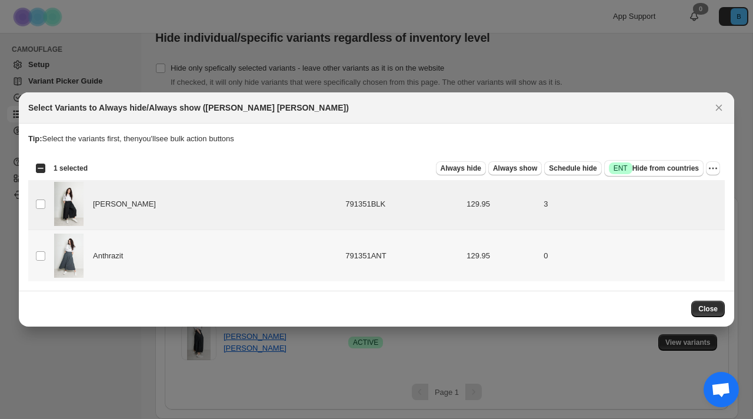
click at [342, 236] on td "791351ANT" at bounding box center [402, 256] width 121 height 52
click at [122, 212] on div "[PERSON_NAME]" at bounding box center [196, 204] width 284 height 44
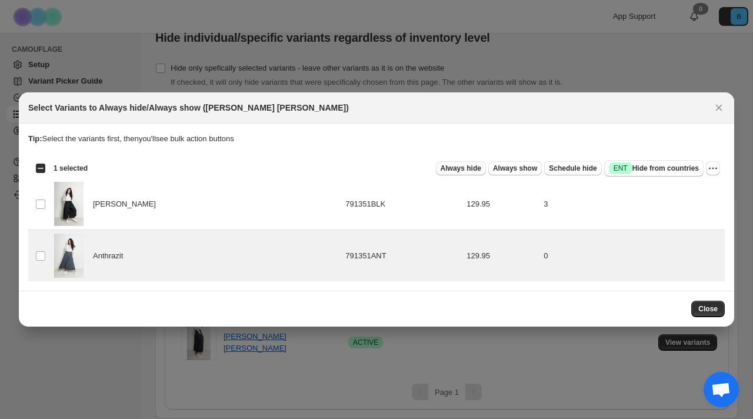
click at [450, 170] on span "Always hide" at bounding box center [461, 167] width 41 height 9
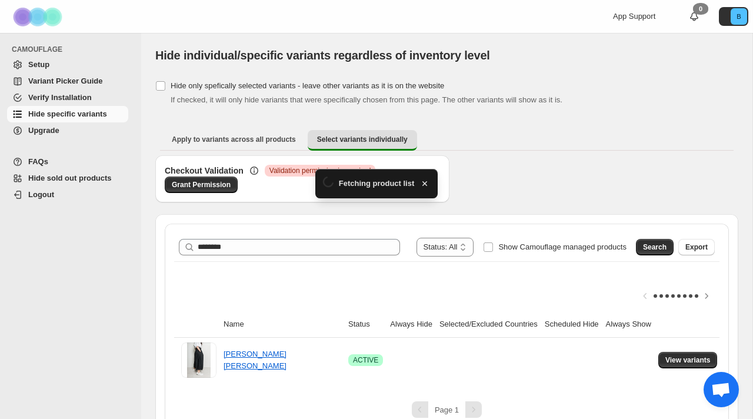
scroll to position [18, 0]
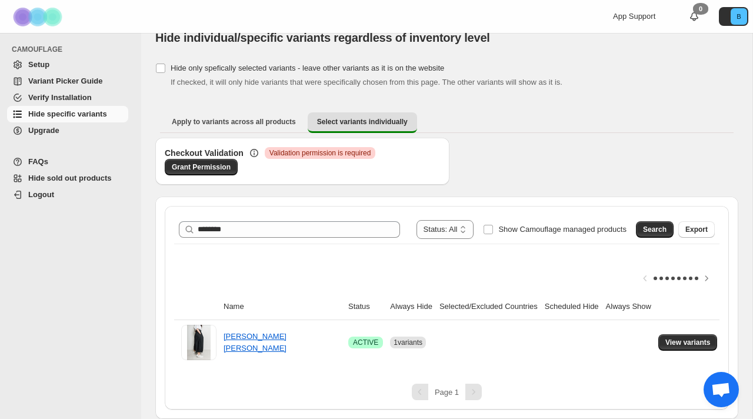
click at [248, 220] on div "**********" at bounding box center [447, 229] width 536 height 19
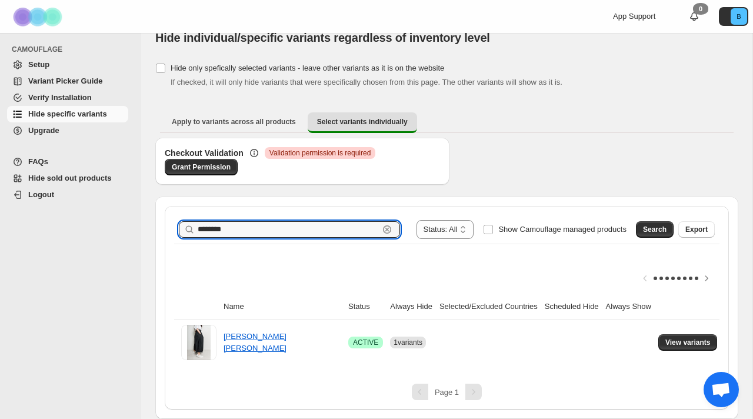
drag, startPoint x: 231, startPoint y: 232, endPoint x: 136, endPoint y: 218, distance: 95.6
click at [136, 218] on div "**********" at bounding box center [376, 200] width 753 height 436
type input "******"
click at [649, 229] on span "Search" at bounding box center [655, 229] width 24 height 9
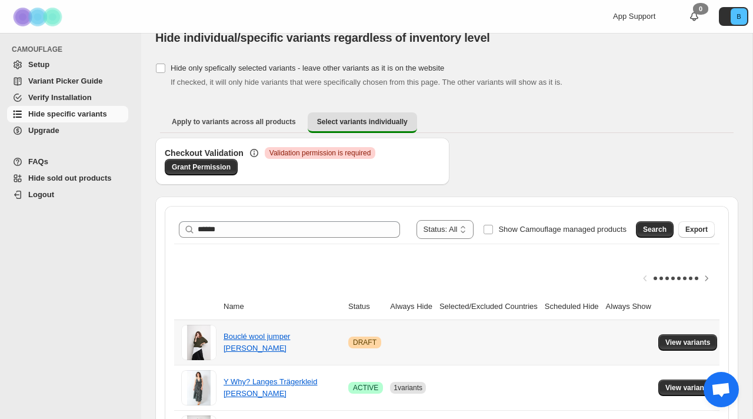
scroll to position [108, 0]
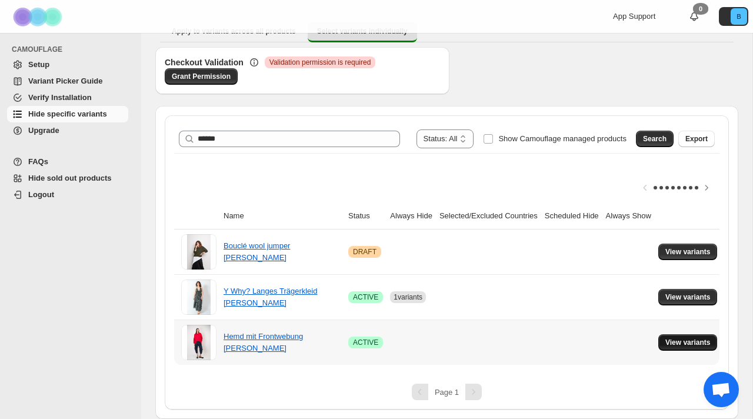
click at [692, 341] on span "View variants" at bounding box center [687, 342] width 45 height 9
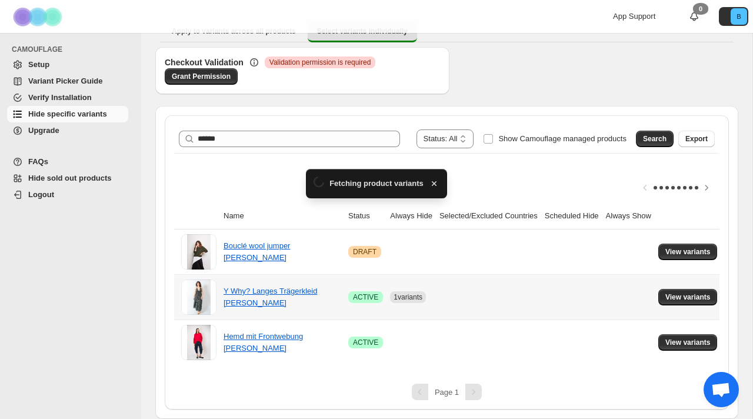
scroll to position [0, 0]
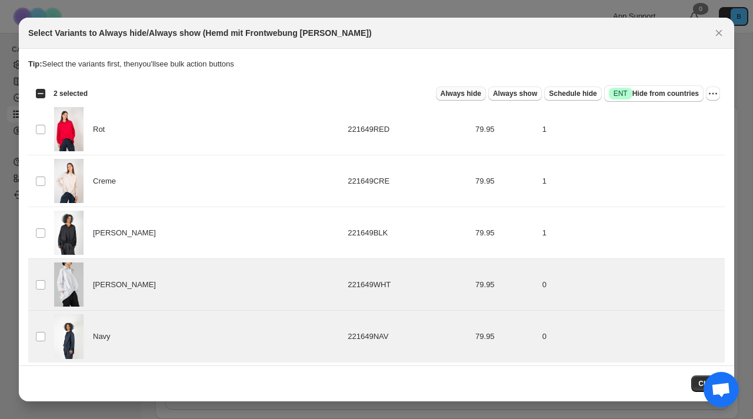
click at [459, 87] on button "Always hide" at bounding box center [461, 93] width 50 height 14
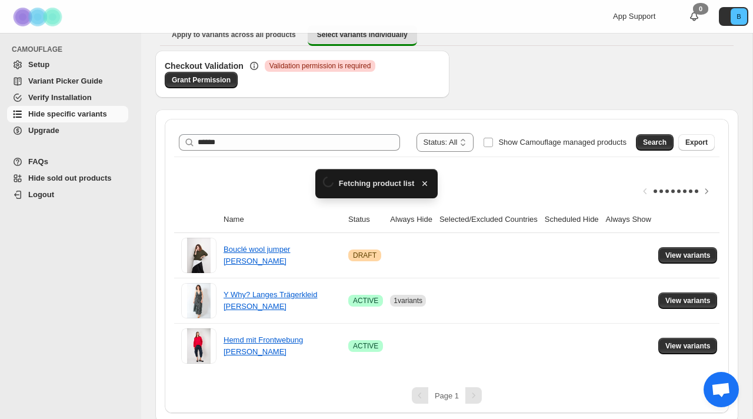
scroll to position [108, 0]
